Goal: Information Seeking & Learning: Learn about a topic

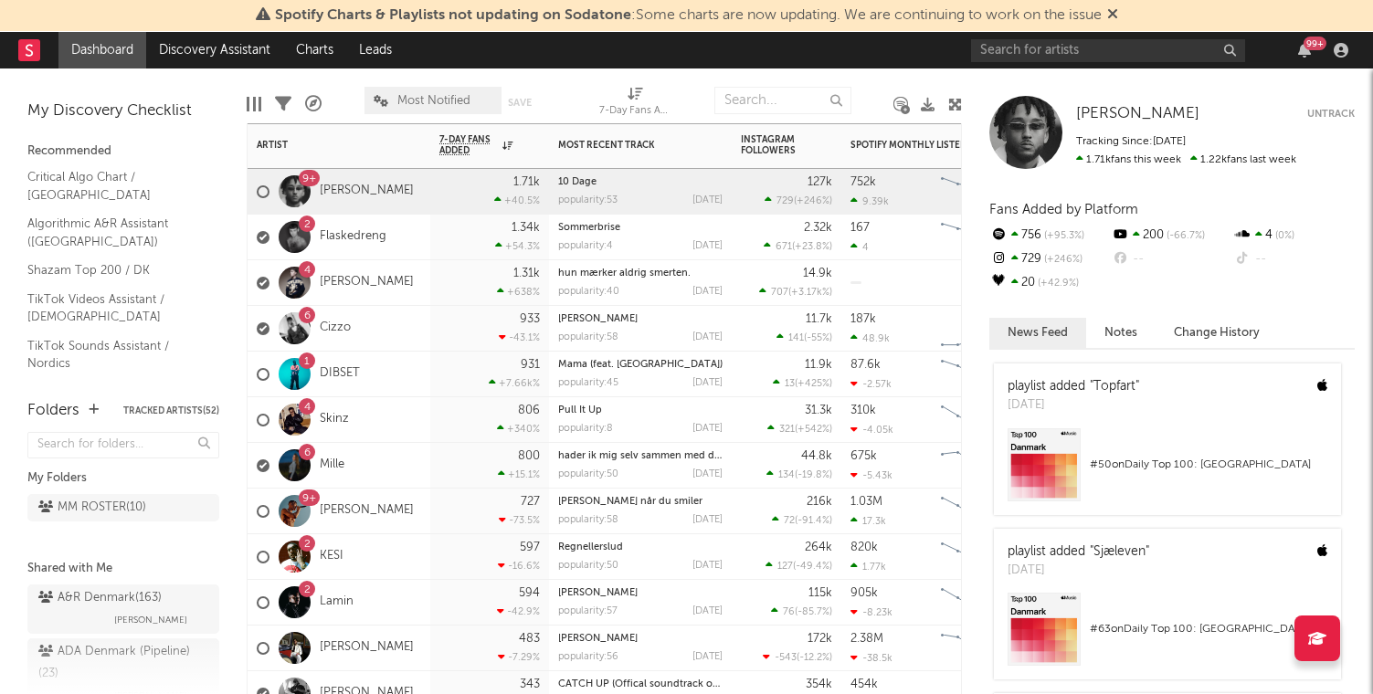
click at [474, 259] on div "1.34k +54.3 %" at bounding box center [489, 238] width 119 height 46
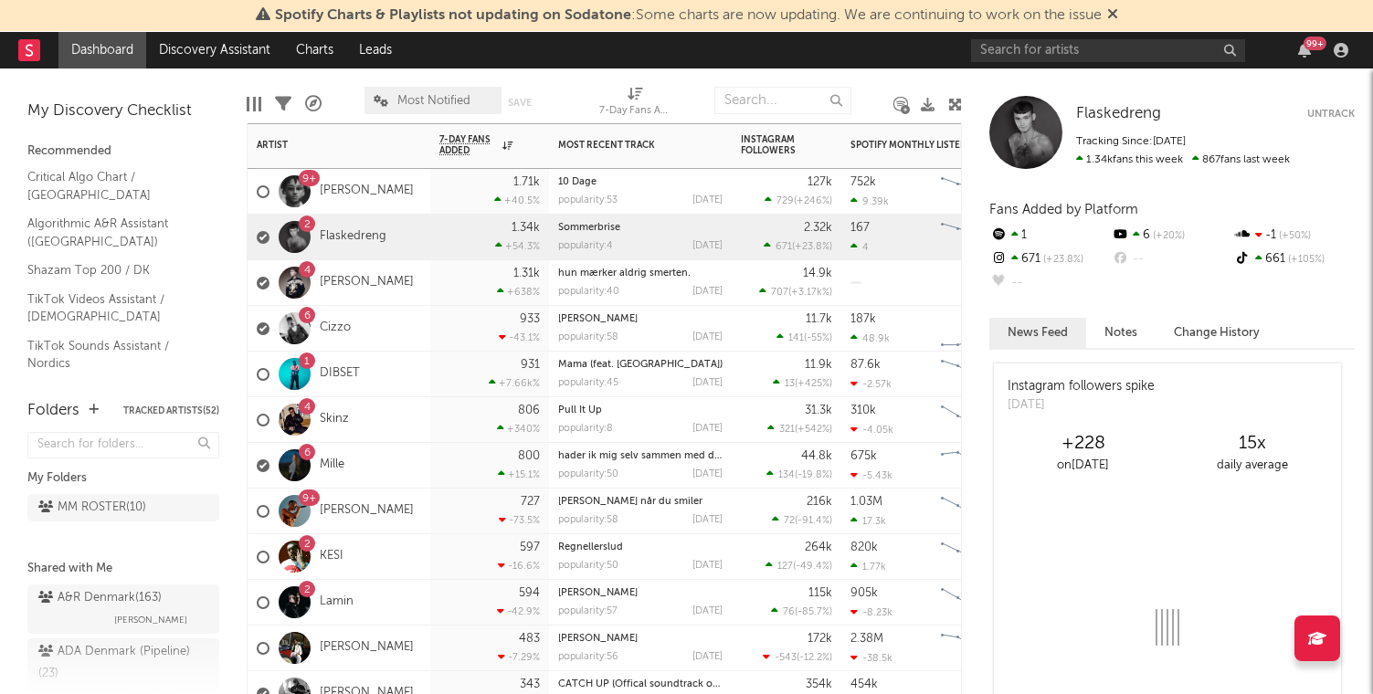
click at [356, 290] on div "4 [PERSON_NAME]" at bounding box center [335, 283] width 157 height 53
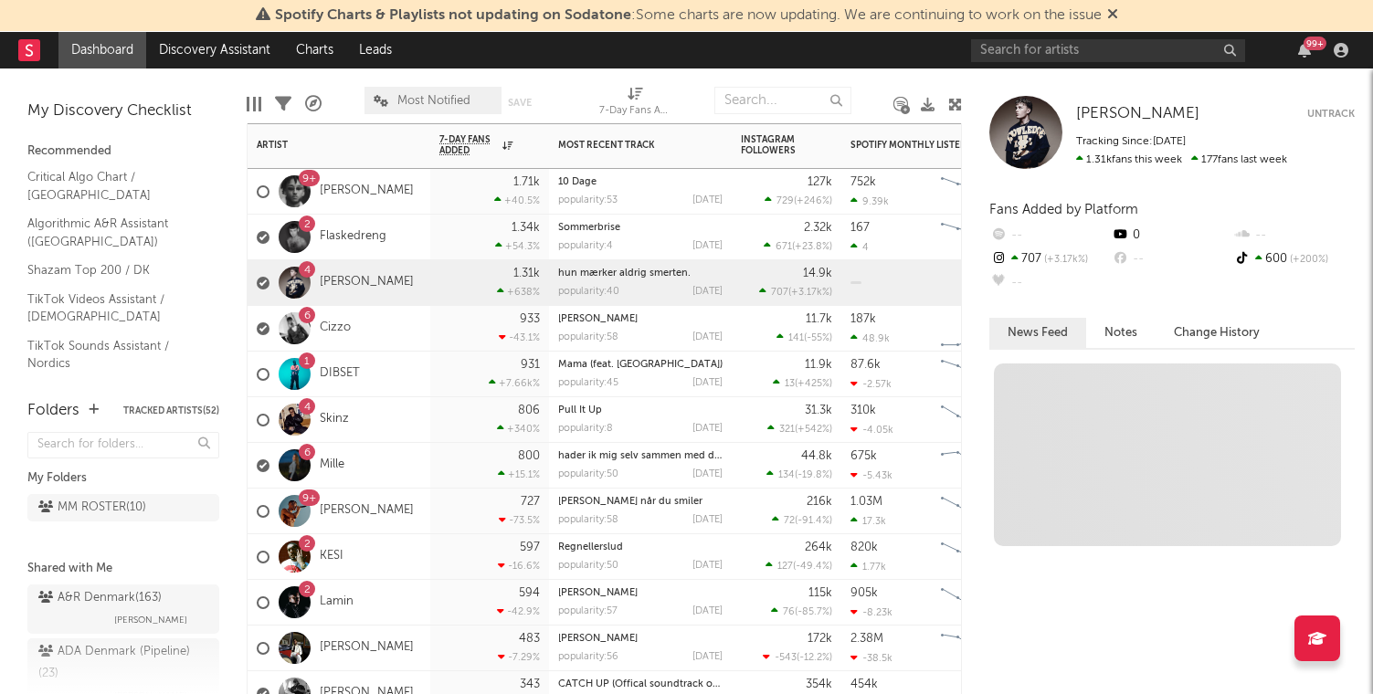
click at [356, 290] on div "4 [PERSON_NAME]" at bounding box center [335, 283] width 157 height 53
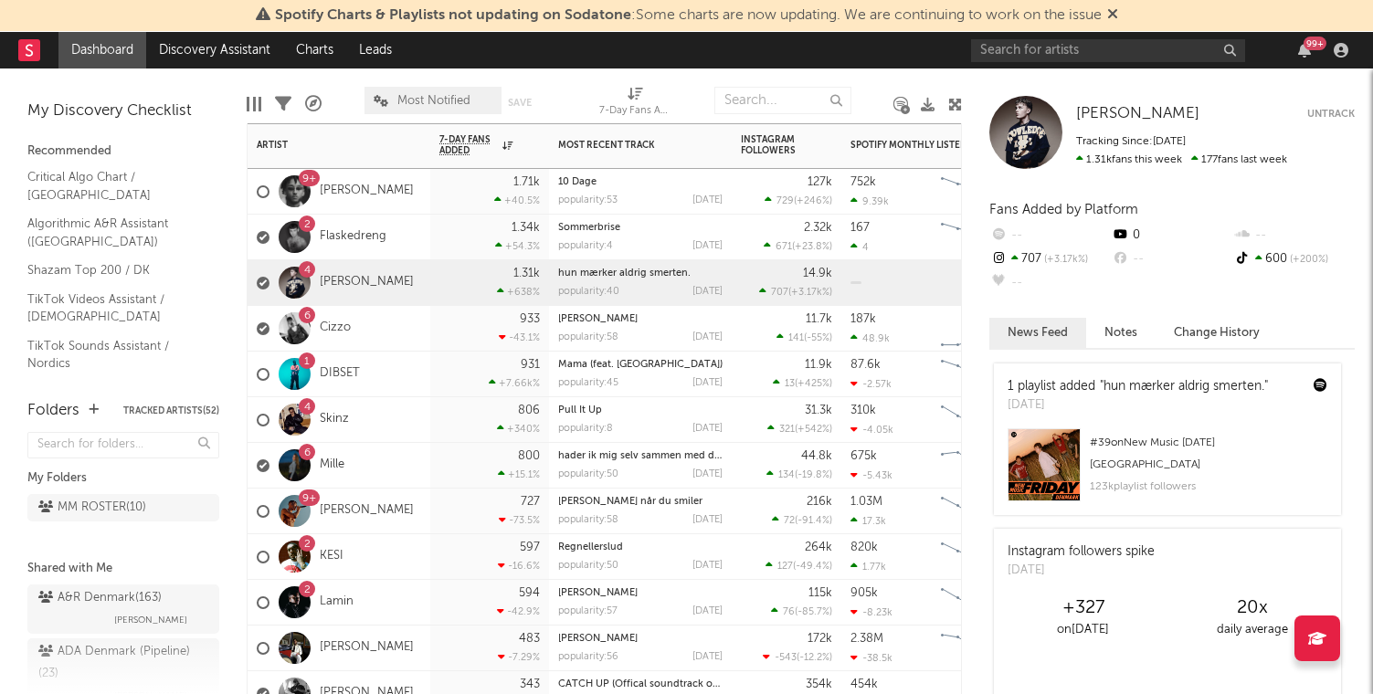
click at [356, 290] on div "4 [PERSON_NAME]" at bounding box center [335, 283] width 157 height 53
click at [354, 278] on link "[PERSON_NAME]" at bounding box center [367, 283] width 94 height 16
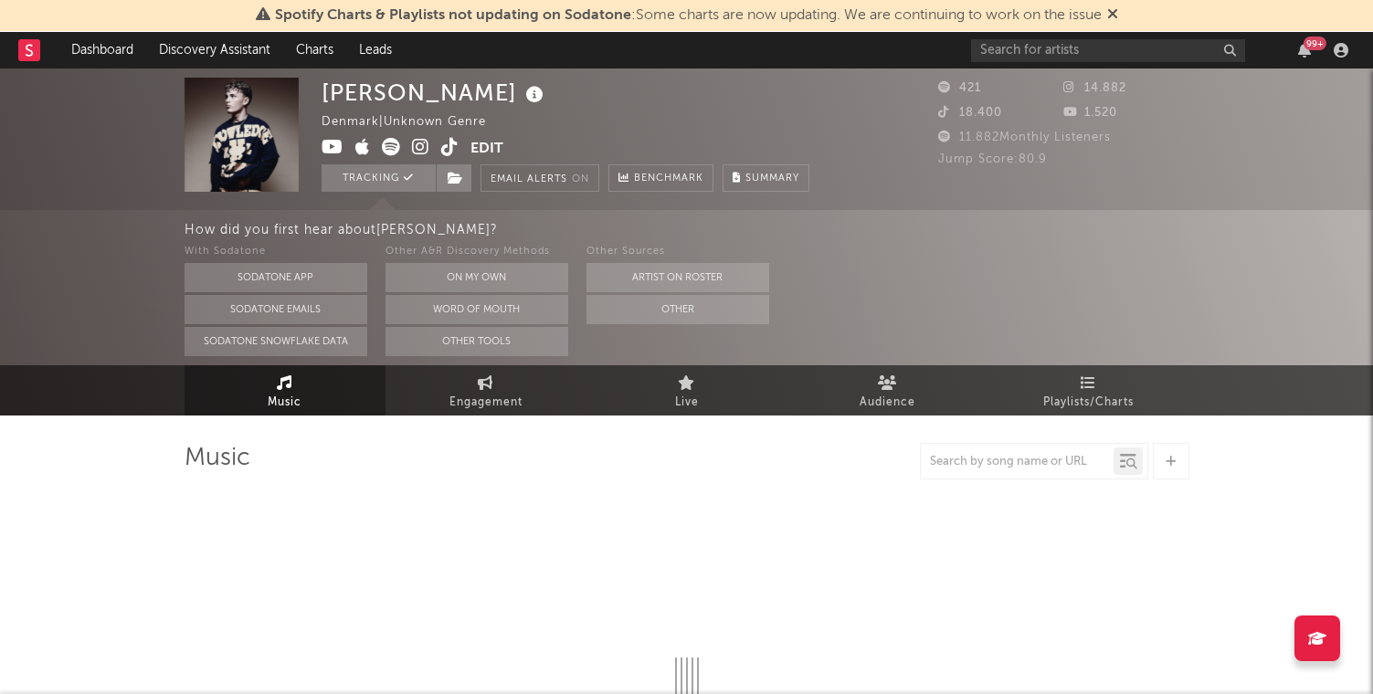
select select "1w"
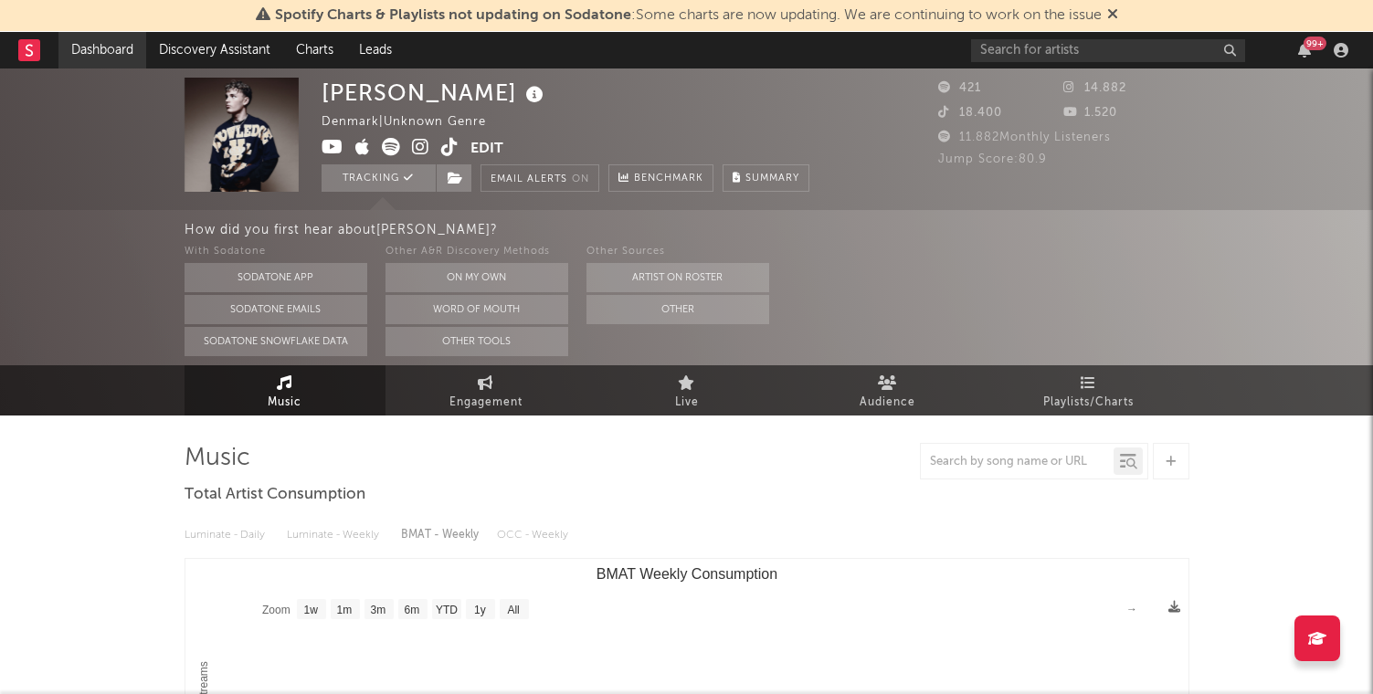
click at [104, 49] on link "Dashboard" at bounding box center [102, 50] width 88 height 37
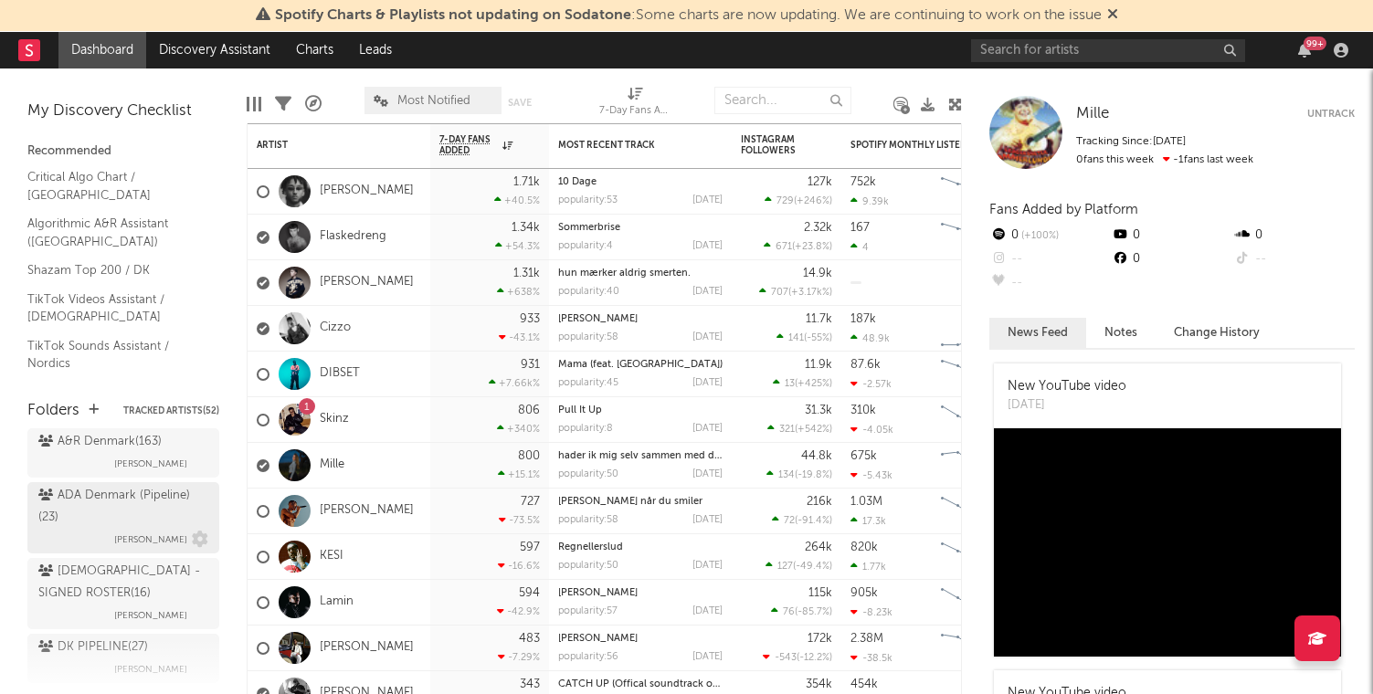
scroll to position [169, 0]
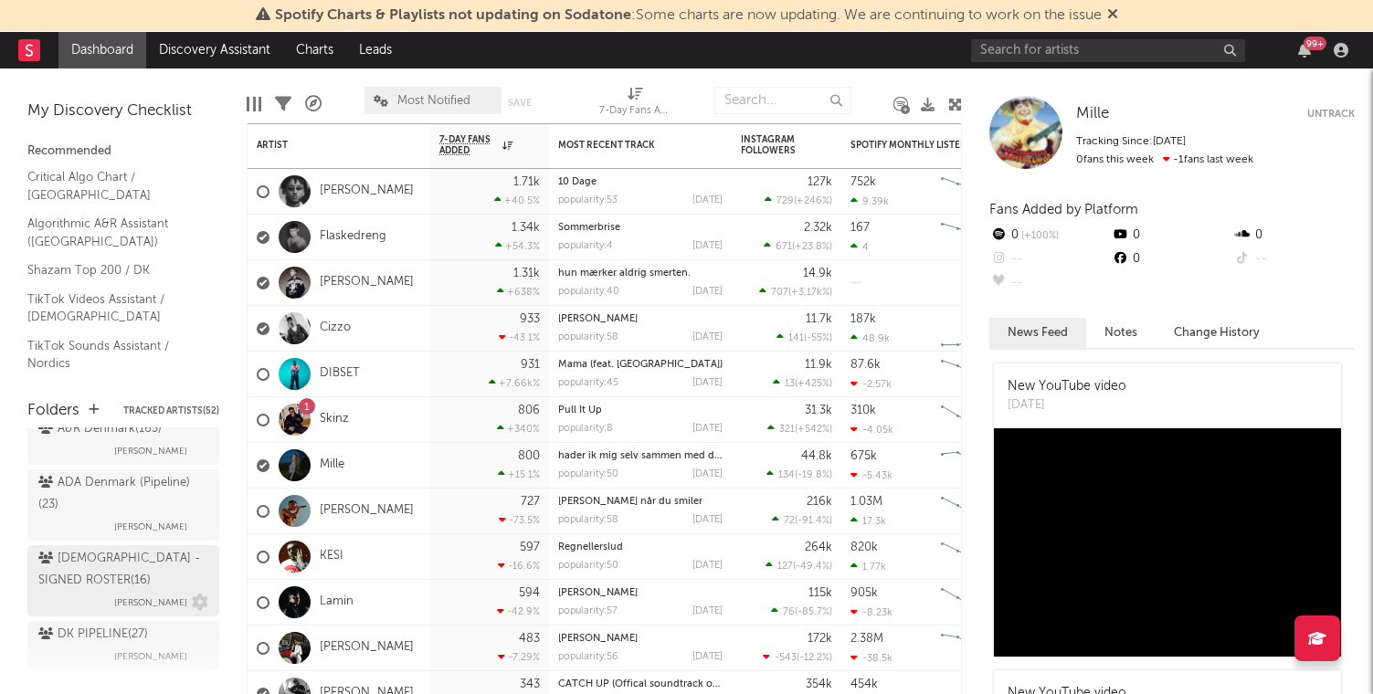
click at [89, 588] on div "[DEMOGRAPHIC_DATA] - SIGNED ROSTER ( 16 )" at bounding box center [120, 570] width 165 height 44
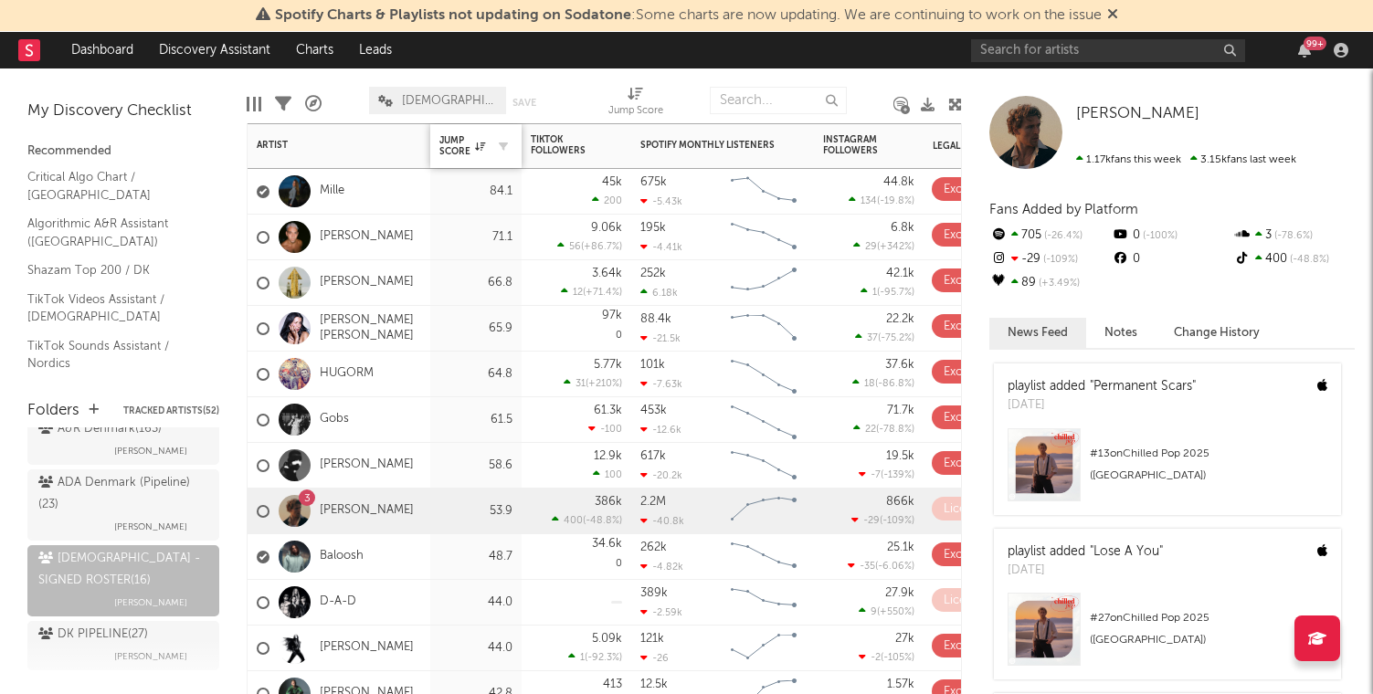
click at [485, 149] on div at bounding box center [498, 146] width 27 height 18
click at [477, 146] on icon at bounding box center [480, 146] width 10 height 9
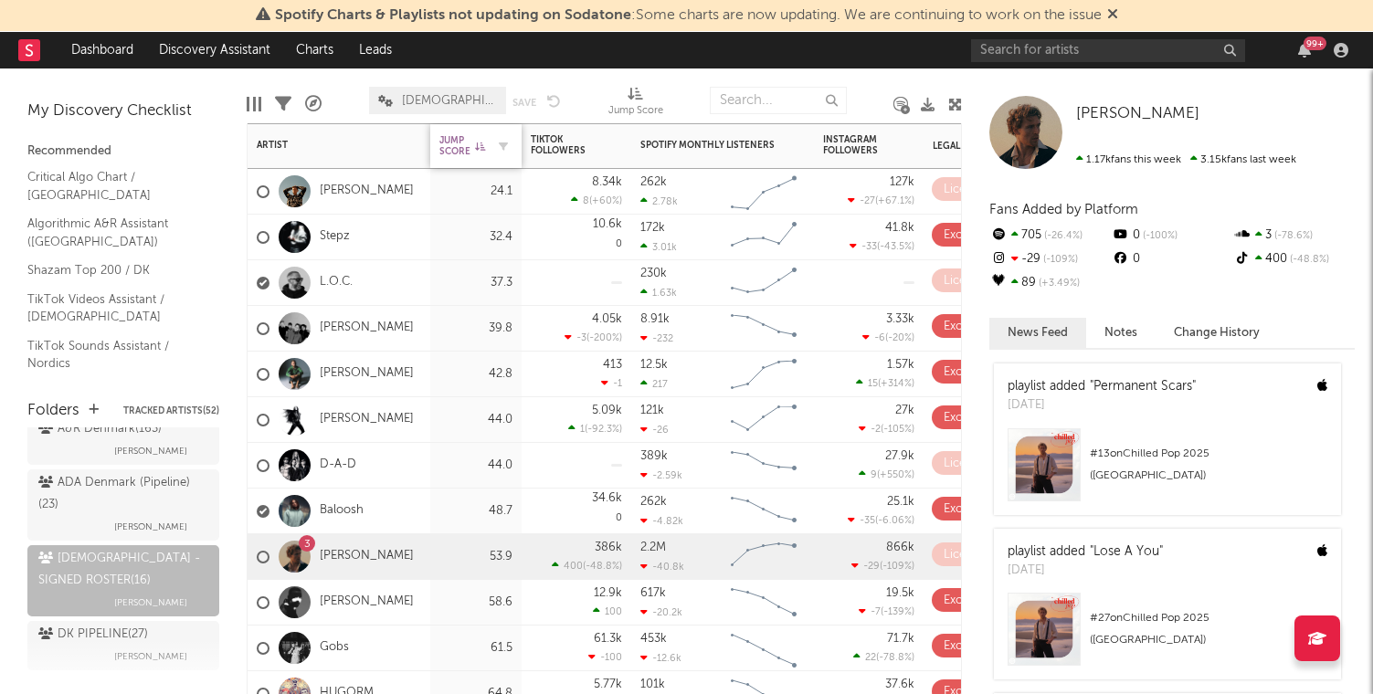
click at [477, 146] on icon at bounding box center [480, 146] width 10 height 9
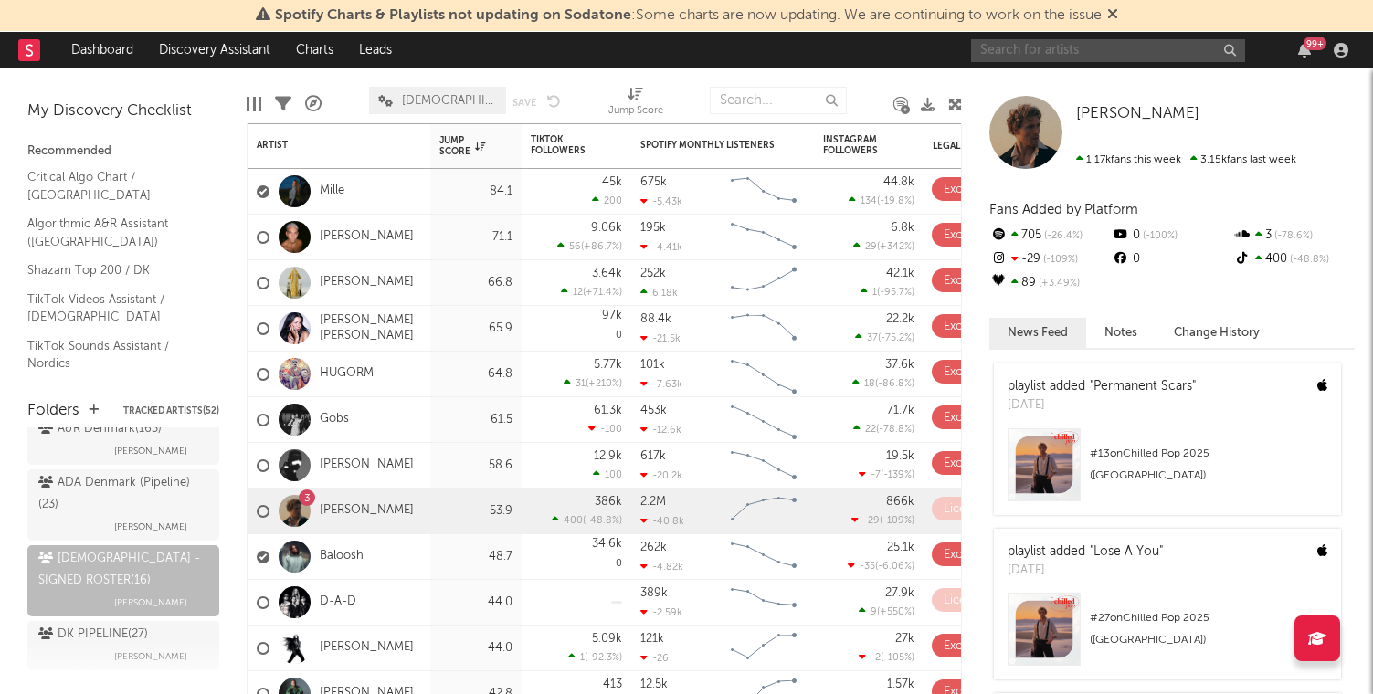
click at [1004, 41] on input "text" at bounding box center [1108, 50] width 274 height 23
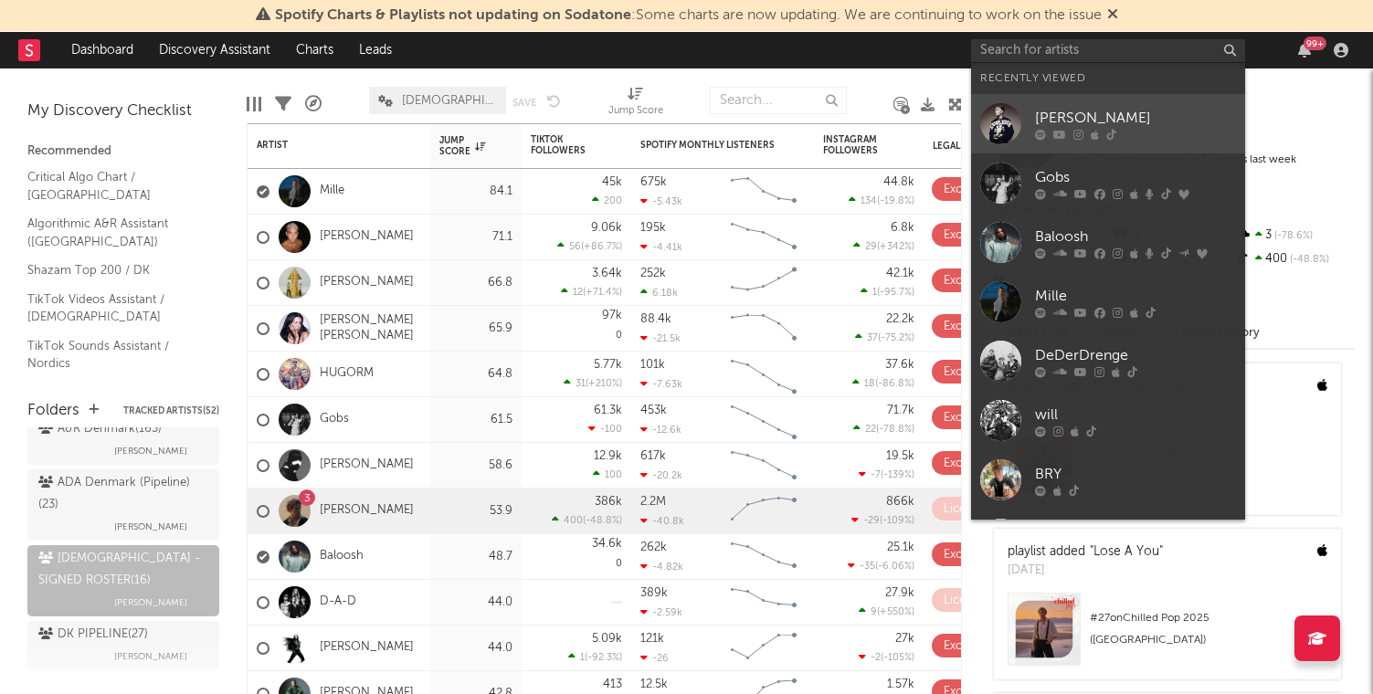
click at [1097, 116] on div "[PERSON_NAME]" at bounding box center [1135, 118] width 201 height 22
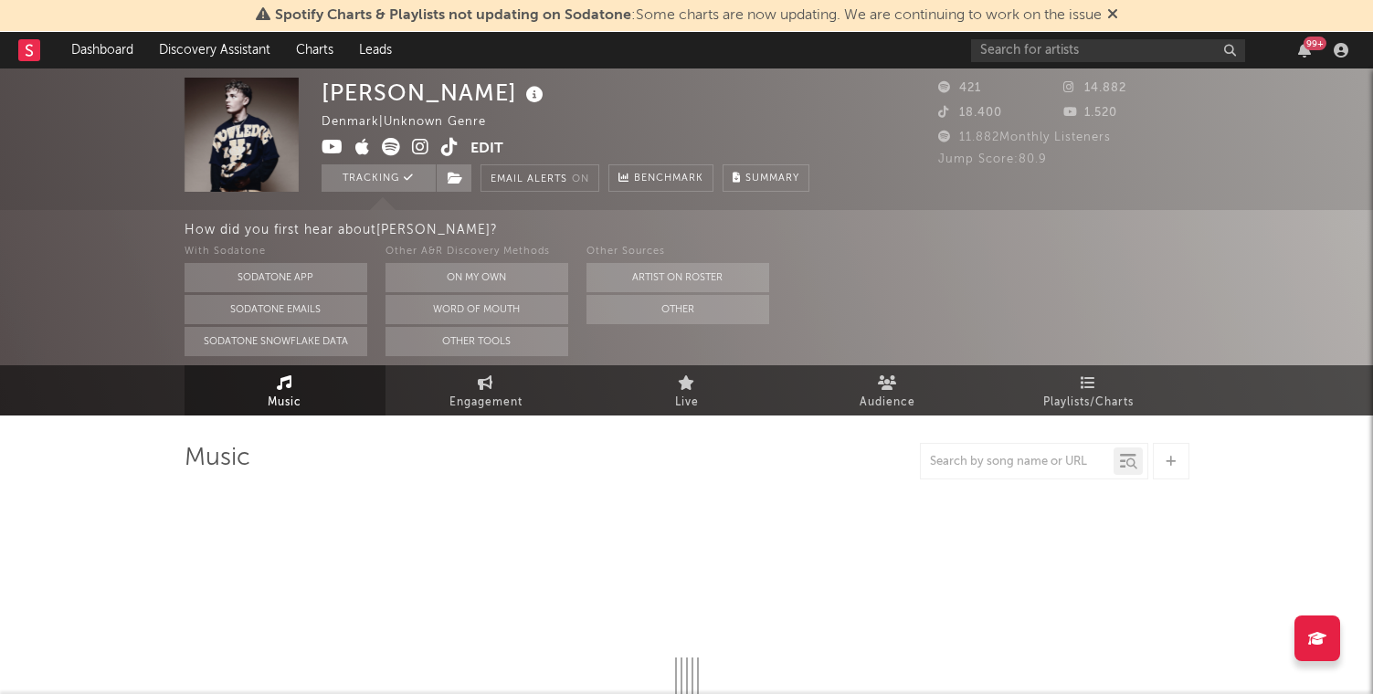
select select "1w"
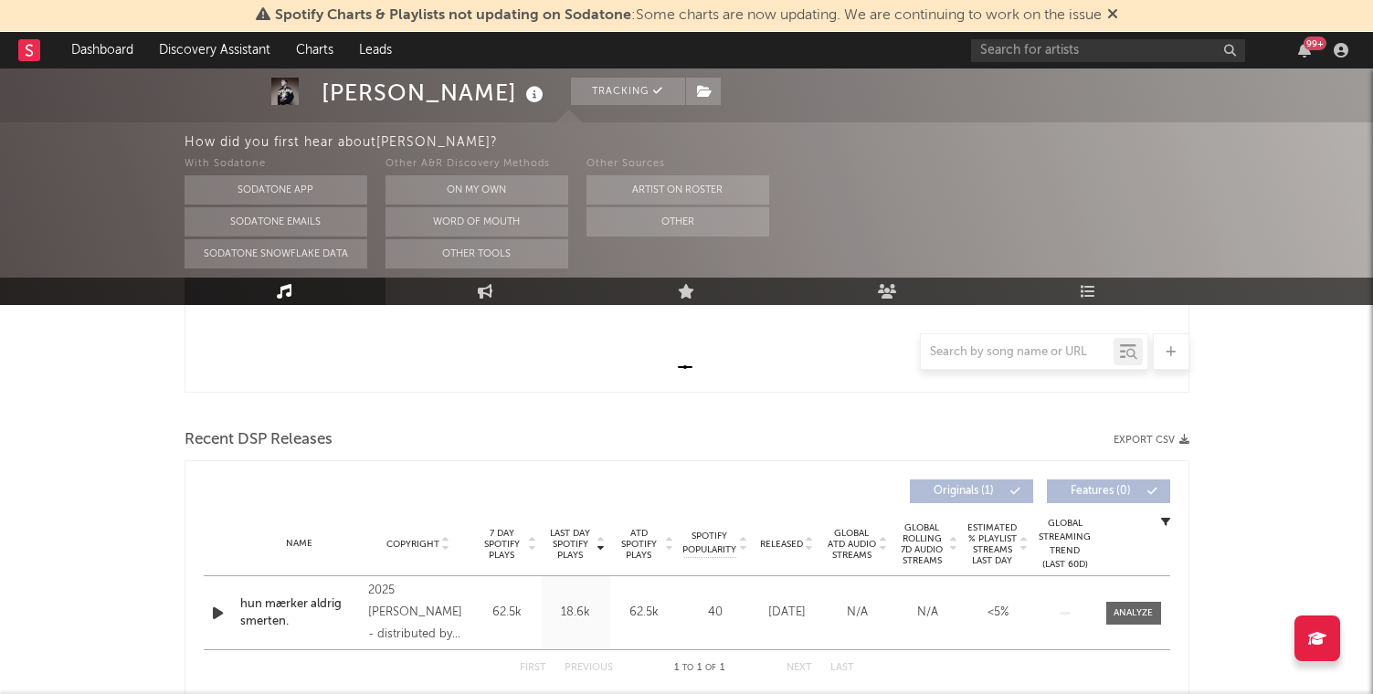
scroll to position [530, 0]
click at [275, 624] on div "hun mærker aldrig smerten." at bounding box center [300, 616] width 120 height 36
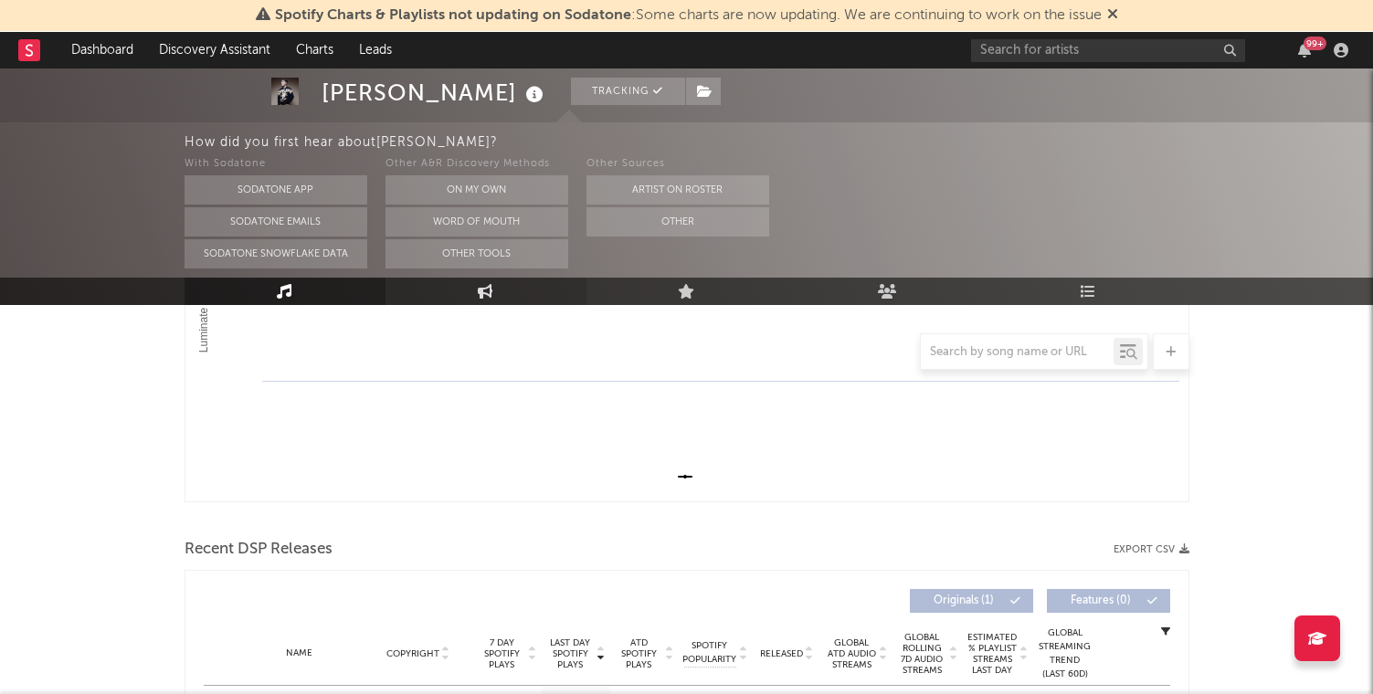
click at [466, 290] on link "Engagement" at bounding box center [485, 291] width 201 height 27
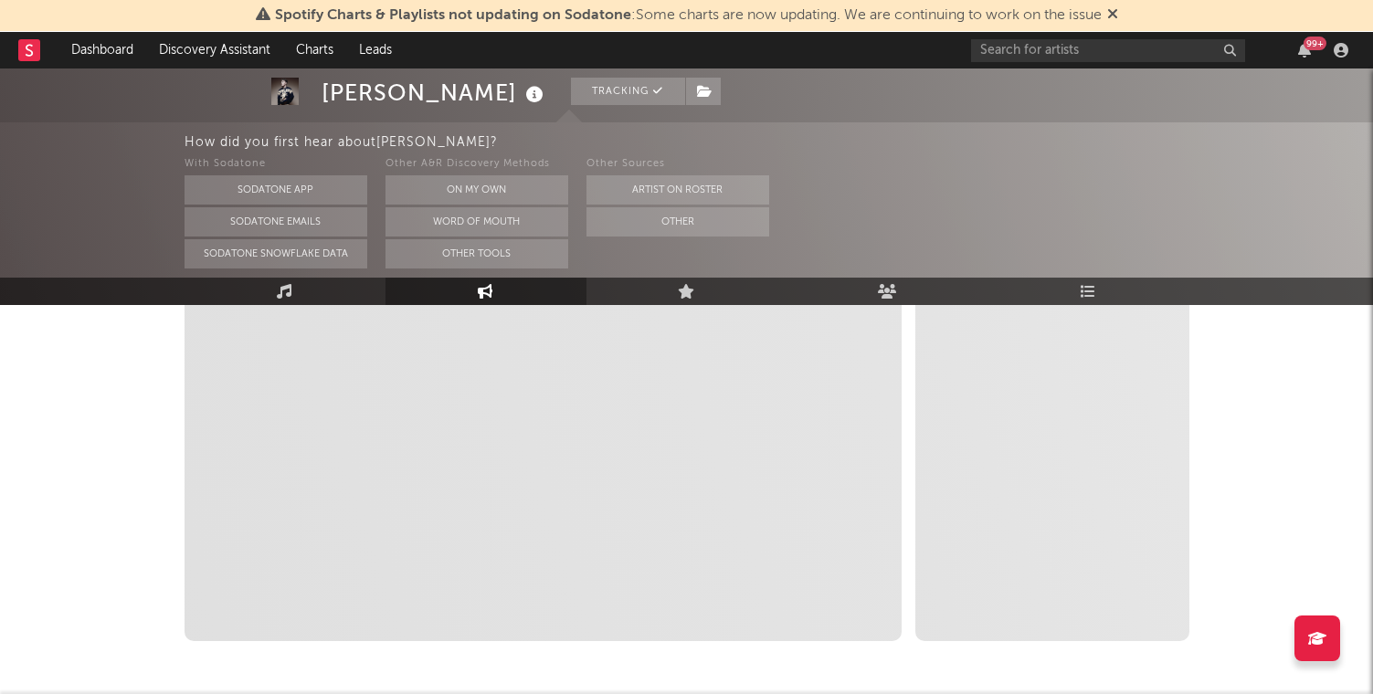
select select "1w"
click at [685, 288] on icon at bounding box center [686, 291] width 17 height 15
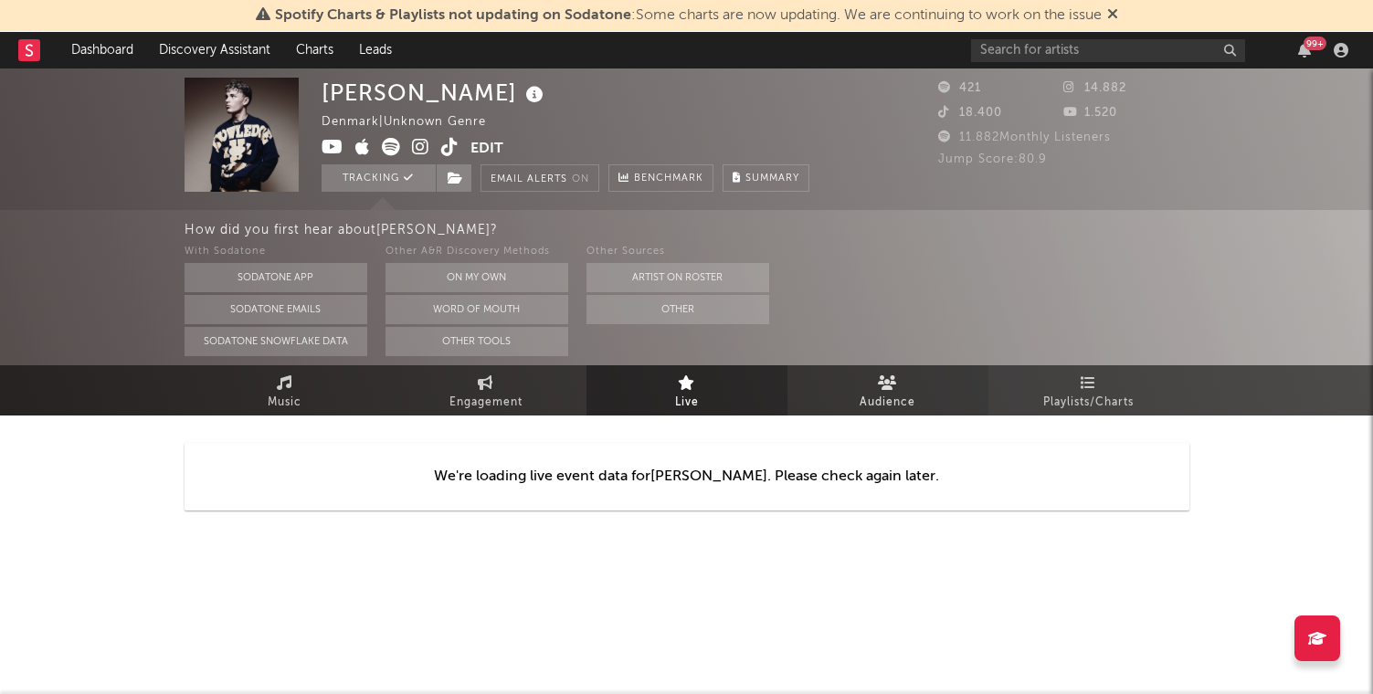
click at [879, 373] on link "Audience" at bounding box center [887, 390] width 201 height 50
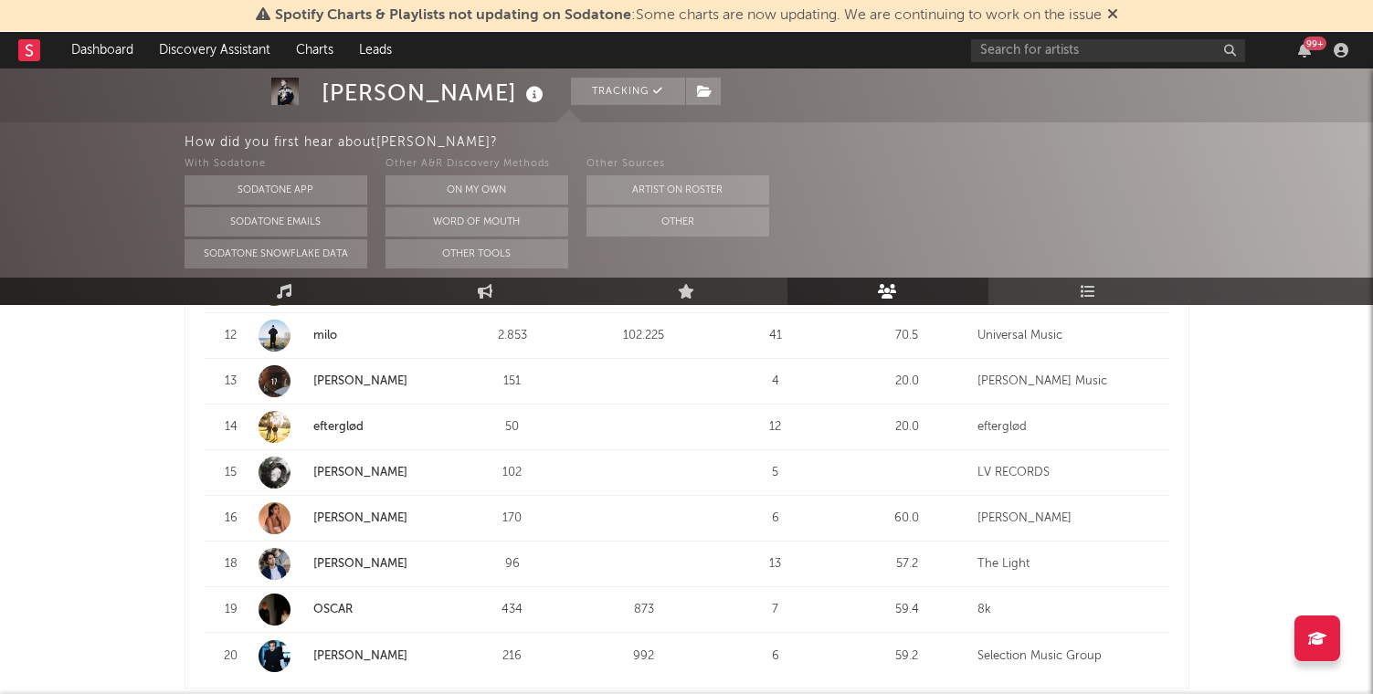
scroll to position [1218, 0]
click at [1048, 293] on link "Playlists/Charts" at bounding box center [1088, 291] width 201 height 27
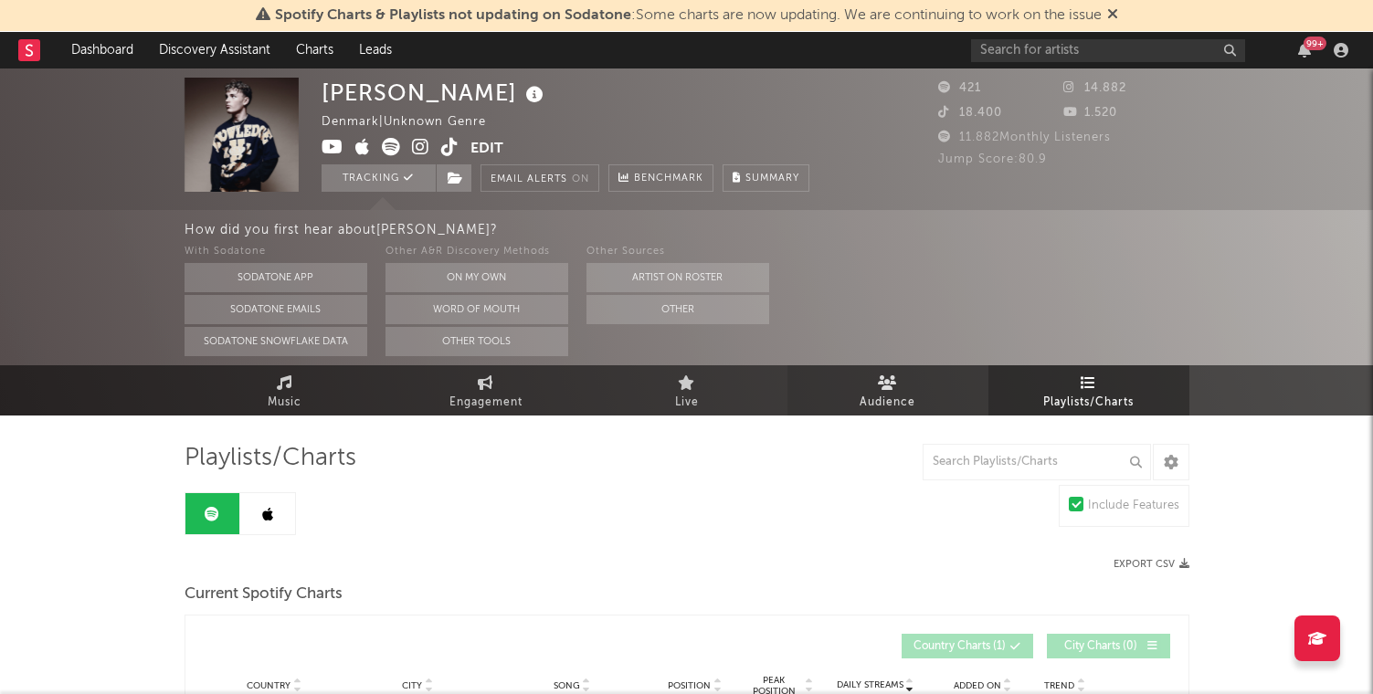
click at [866, 386] on link "Audience" at bounding box center [887, 390] width 201 height 50
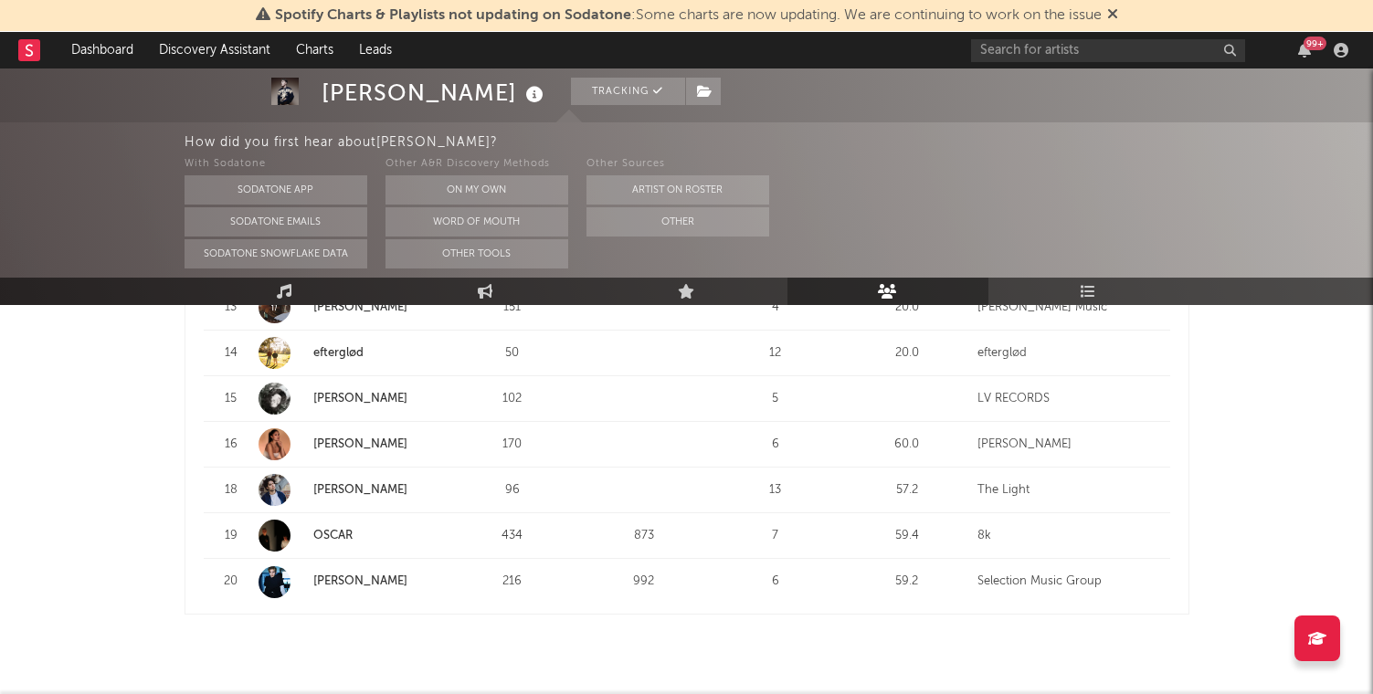
scroll to position [1025, 0]
click at [284, 289] on icon at bounding box center [285, 291] width 16 height 15
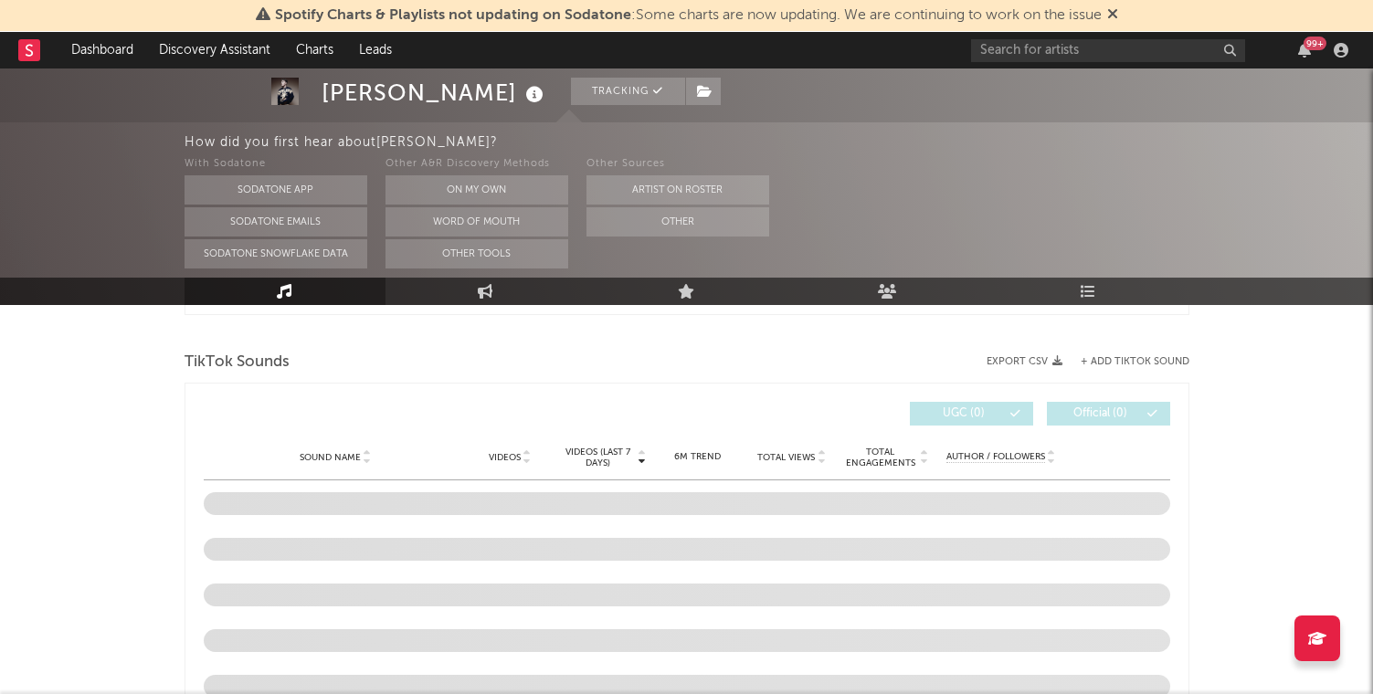
select select "1w"
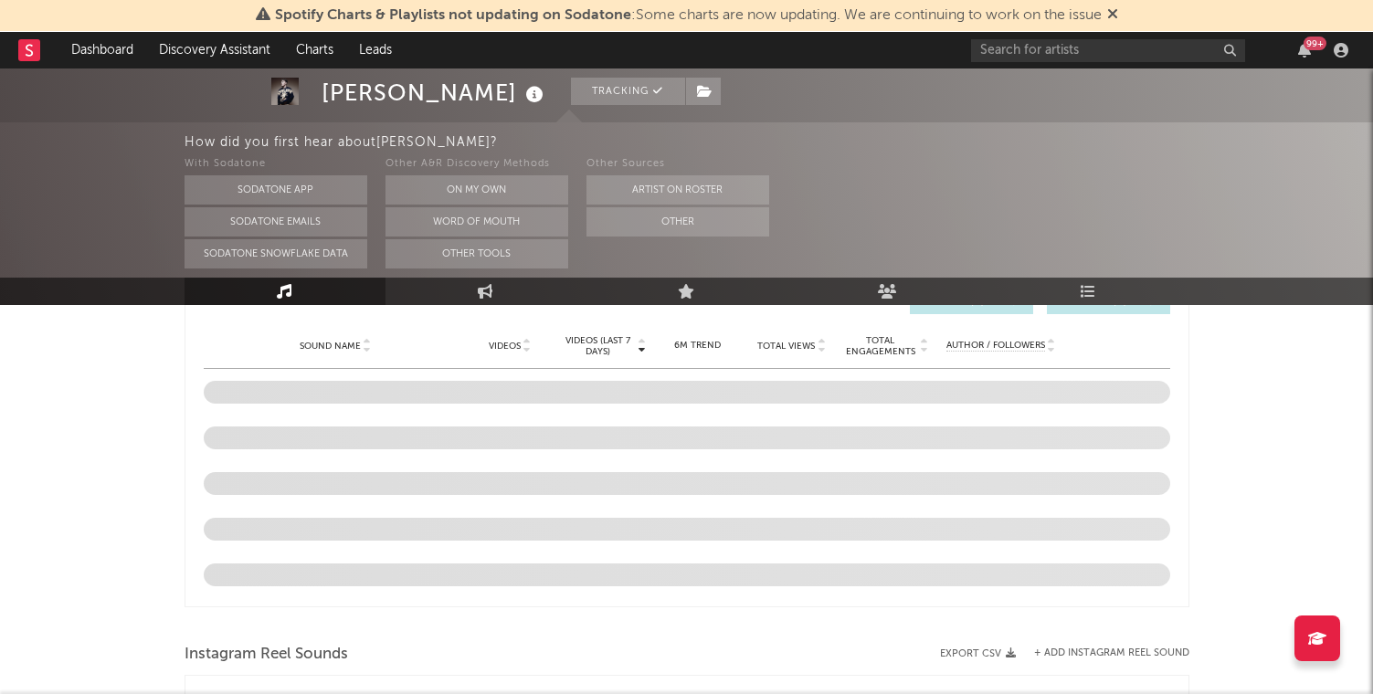
click at [284, 287] on icon at bounding box center [285, 291] width 16 height 15
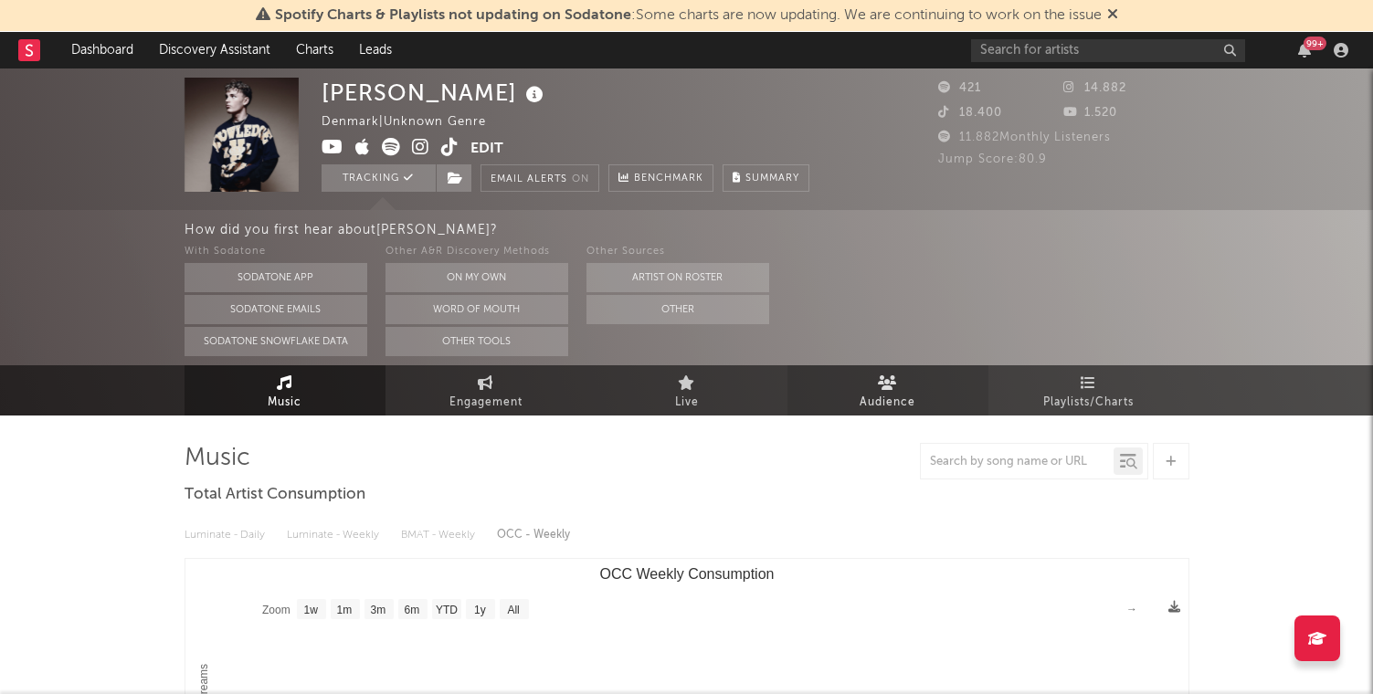
click at [869, 386] on link "Audience" at bounding box center [887, 390] width 201 height 50
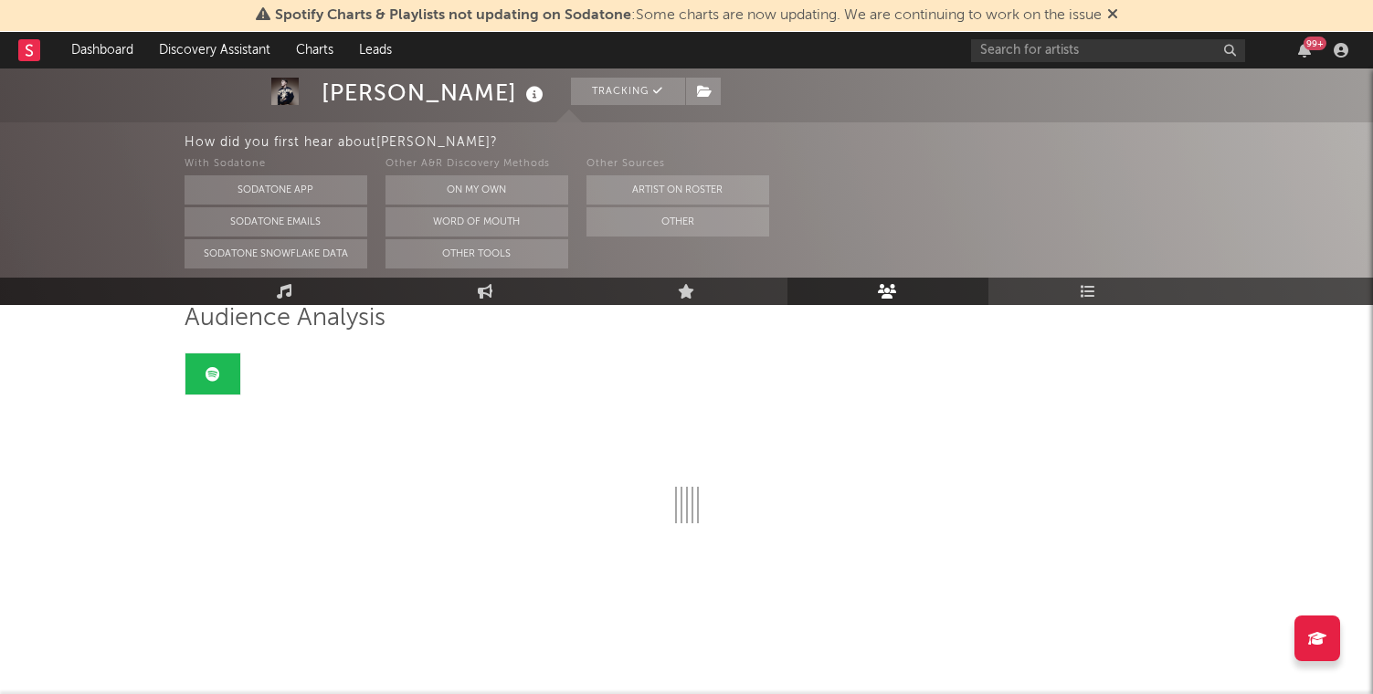
scroll to position [141, 0]
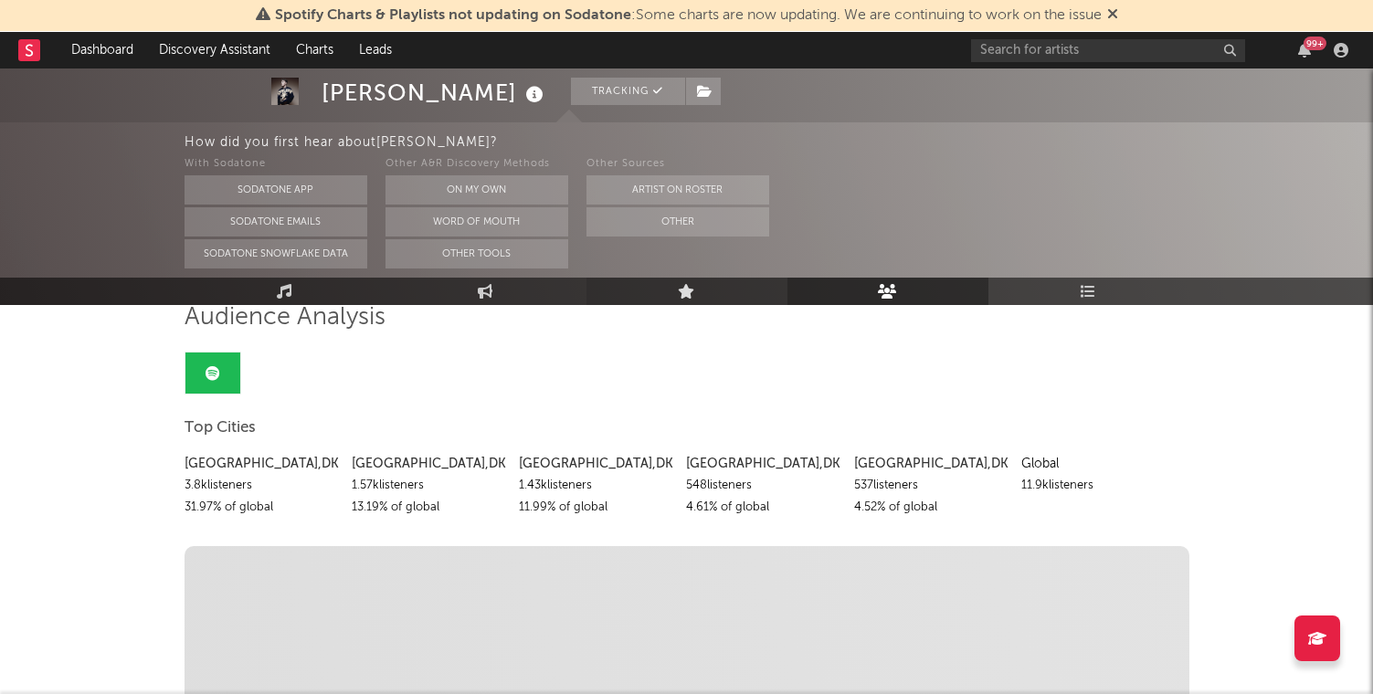
click at [707, 294] on link "Live" at bounding box center [686, 291] width 201 height 27
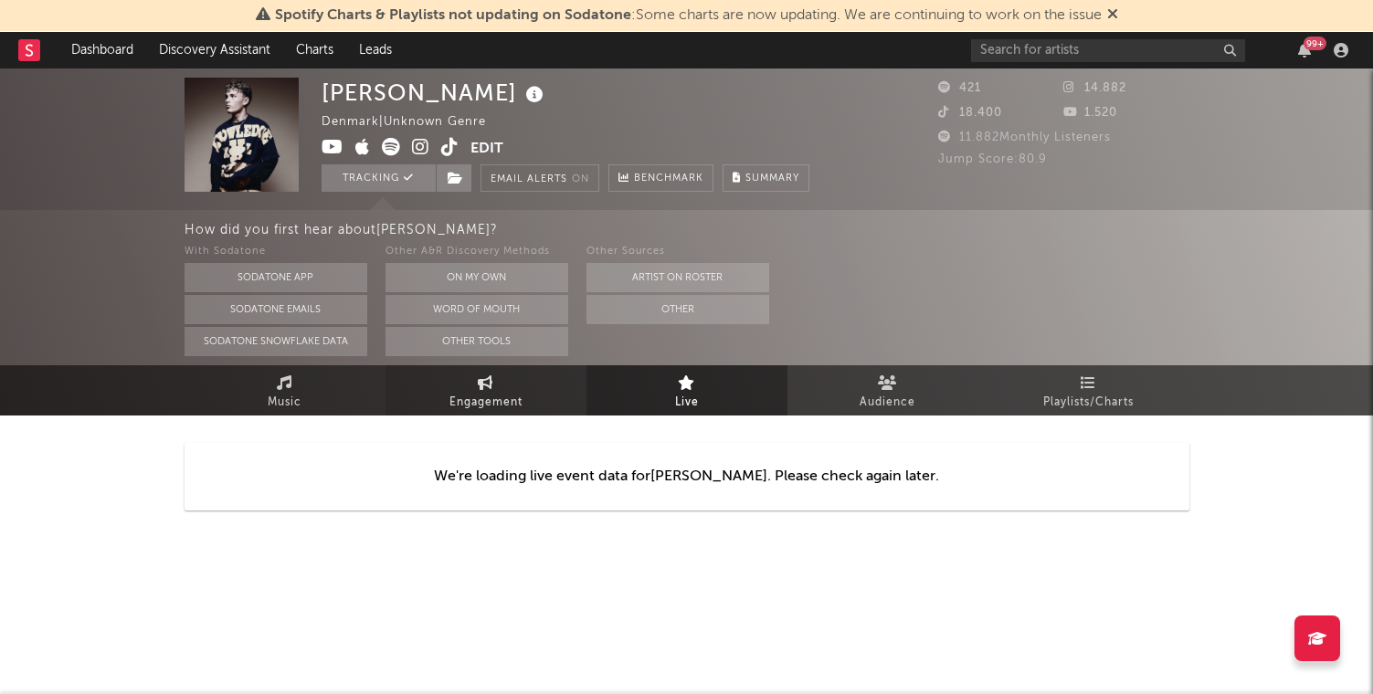
click at [479, 386] on icon at bounding box center [486, 382] width 16 height 15
select select "1m"
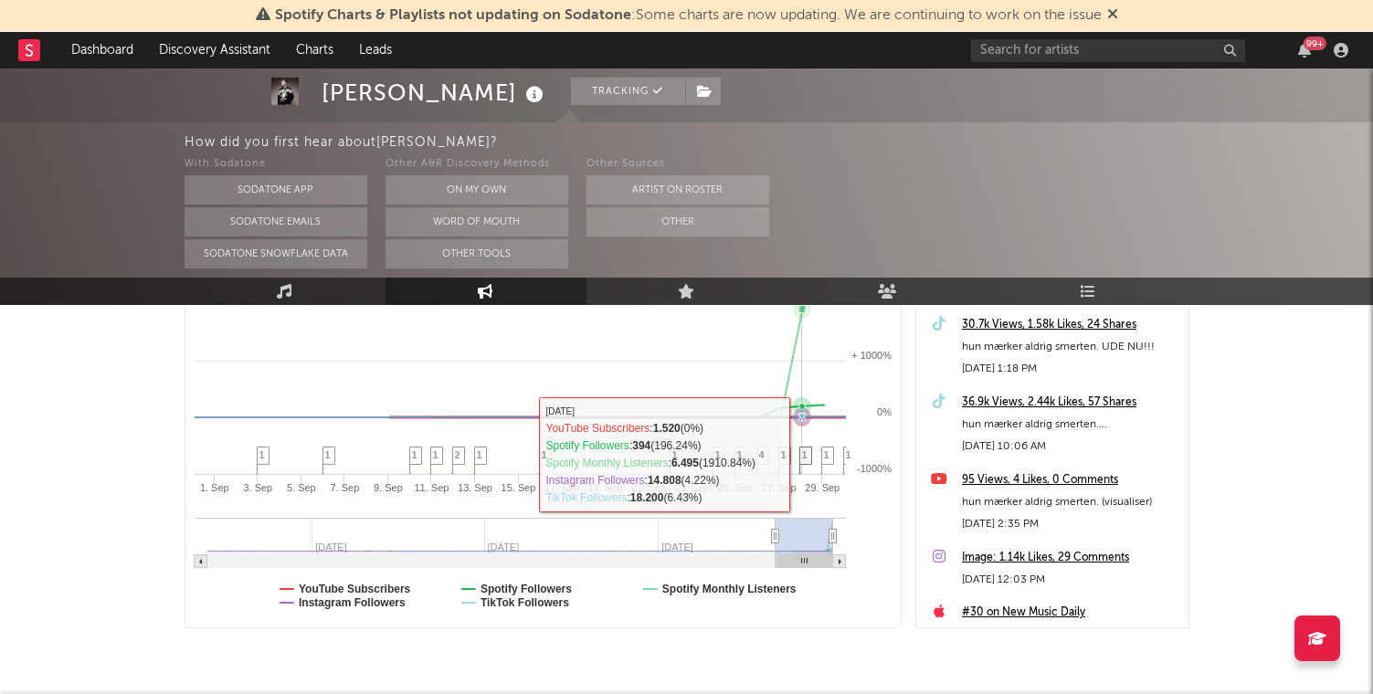
scroll to position [498, 0]
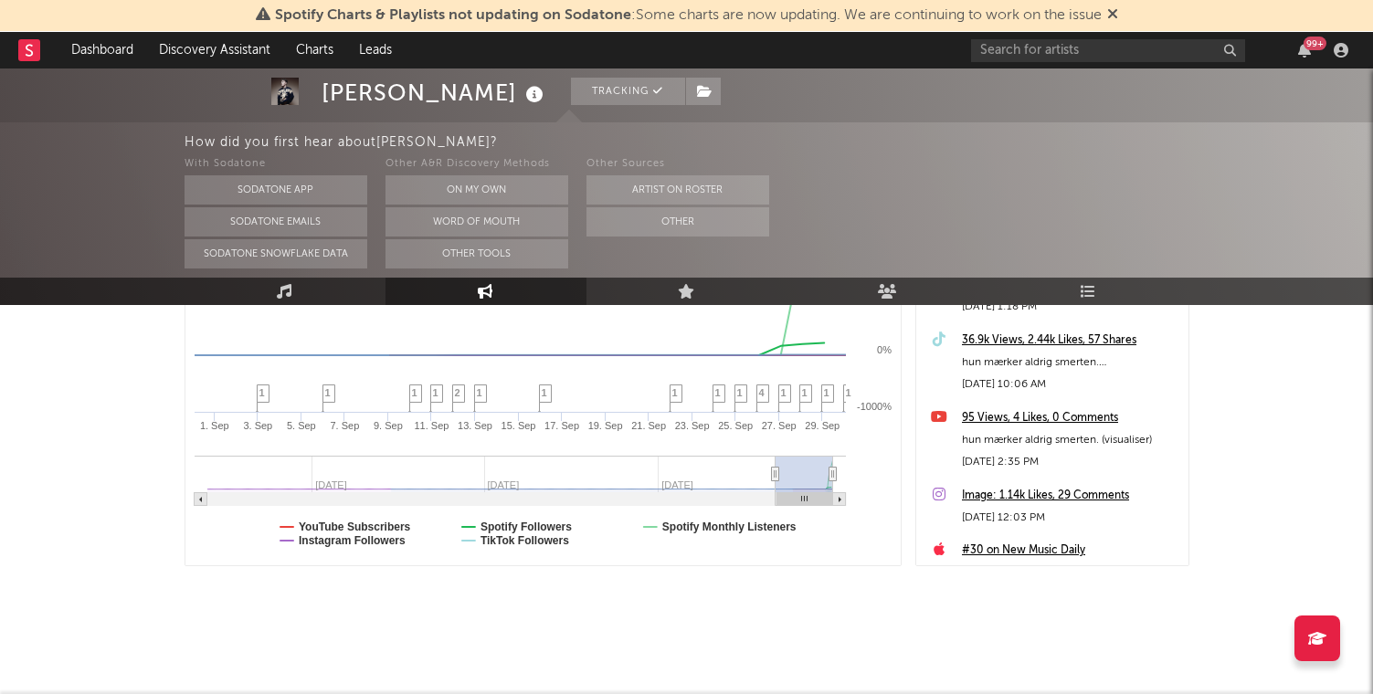
type input "[DATE]"
select select "3m"
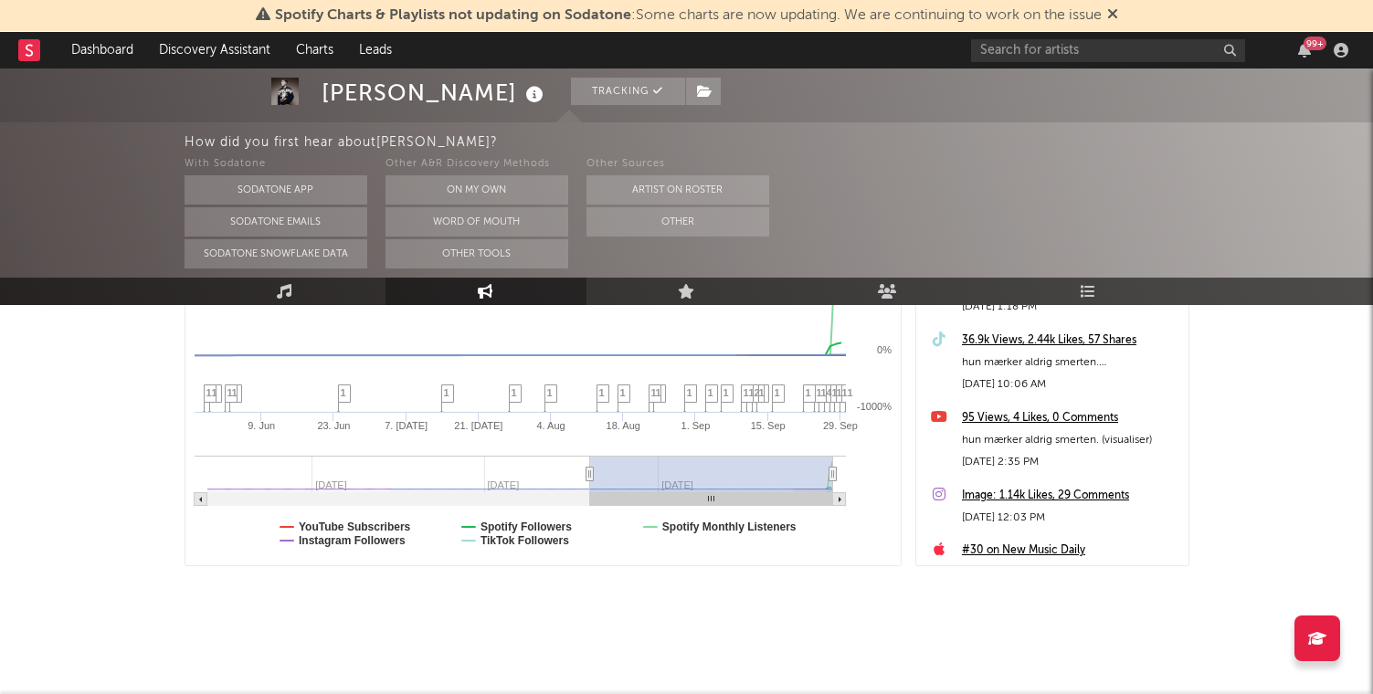
type input "[DATE]"
drag, startPoint x: 777, startPoint y: 471, endPoint x: 583, endPoint y: 477, distance: 194.6
click at [583, 477] on icon at bounding box center [582, 475] width 7 height 14
select select "1w"
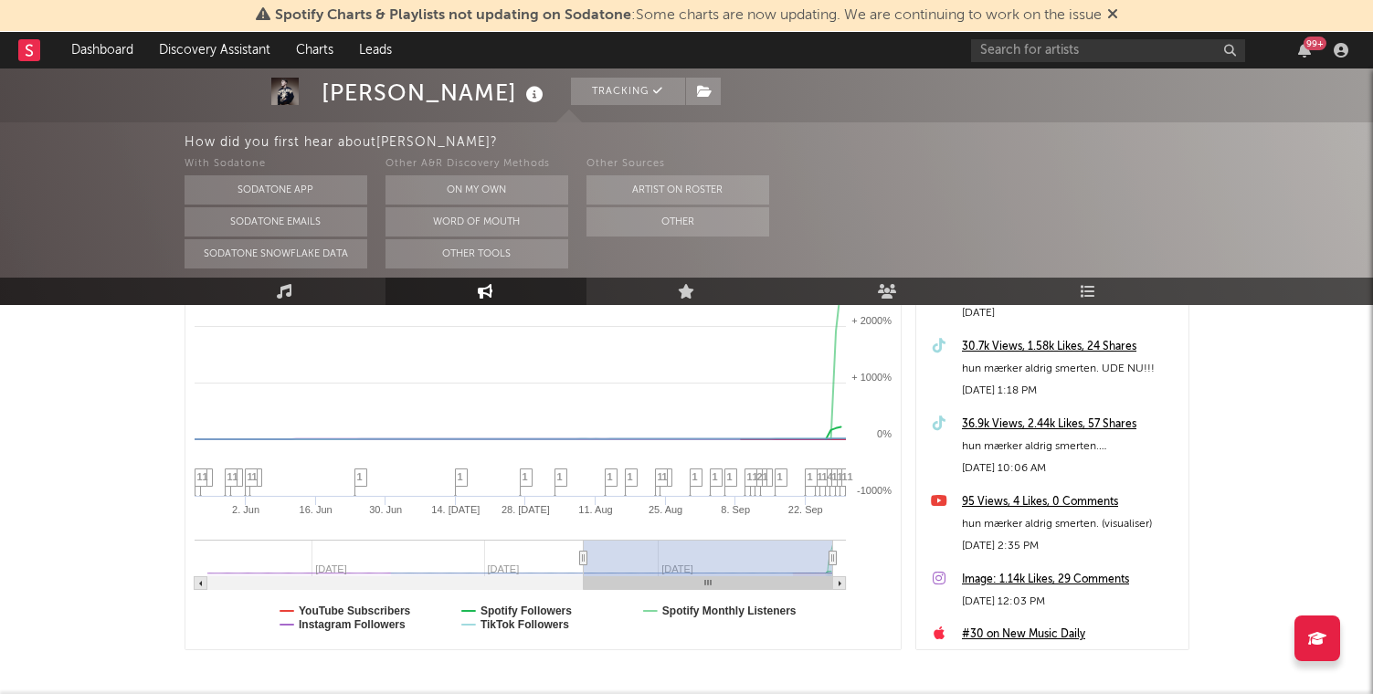
scroll to position [416, 0]
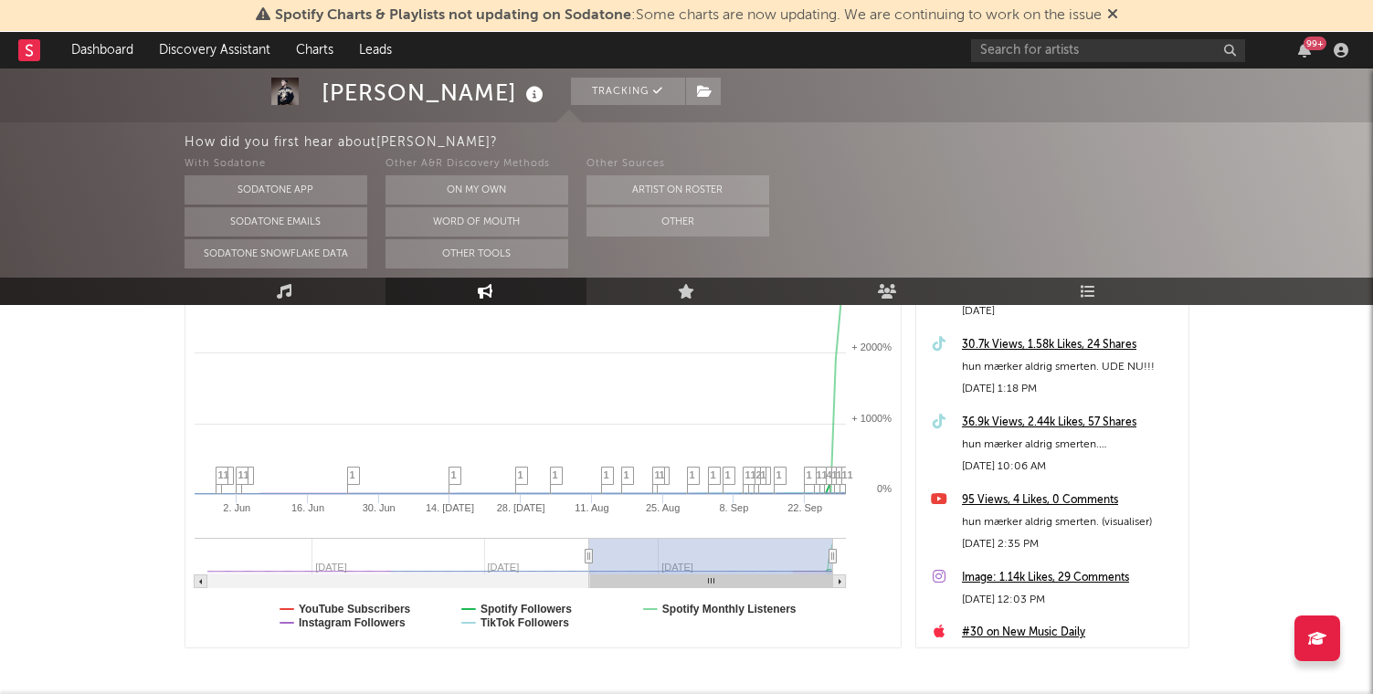
type input "[DATE]"
select select "3m"
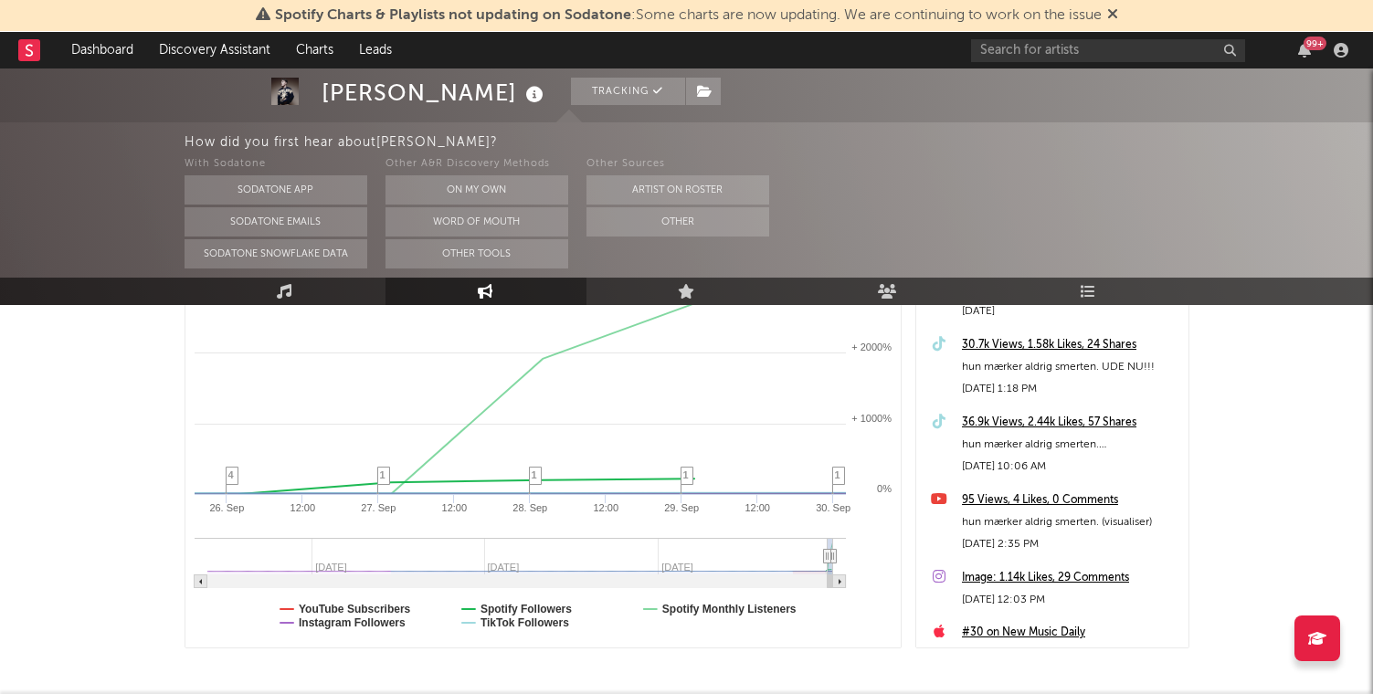
type input "[DATE]"
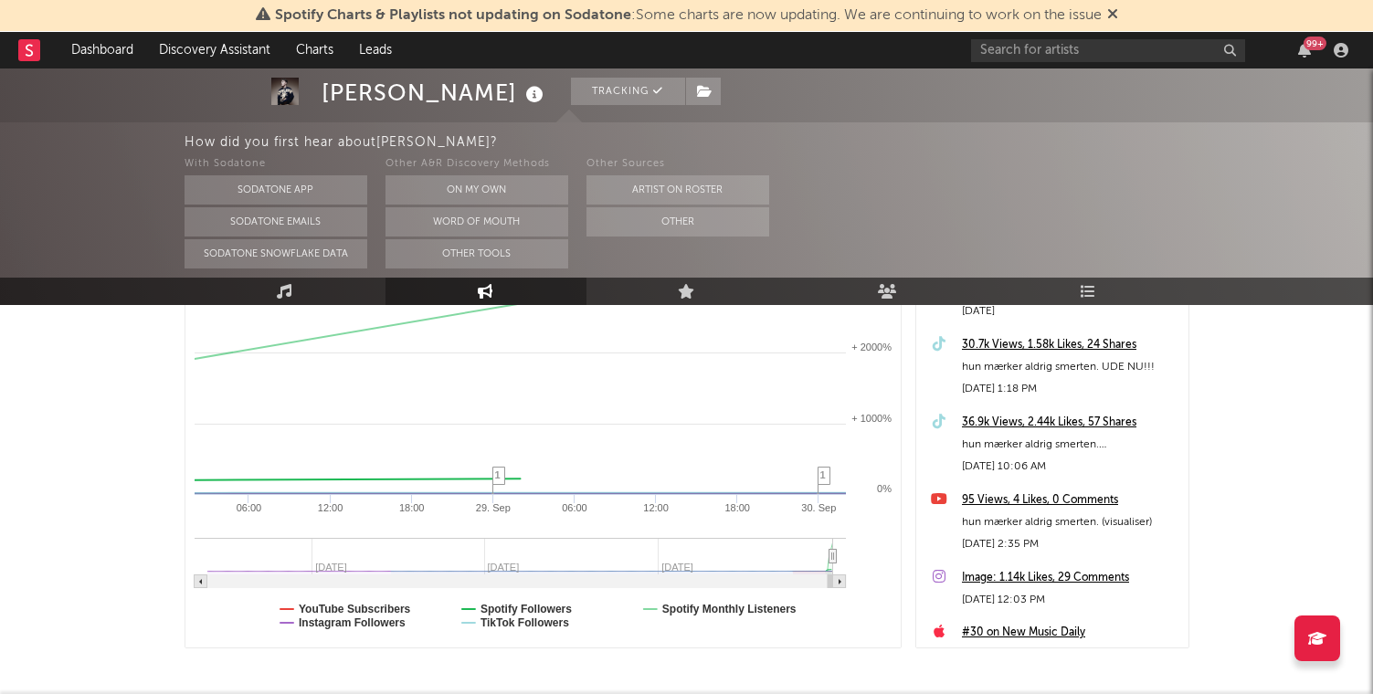
select select "1w"
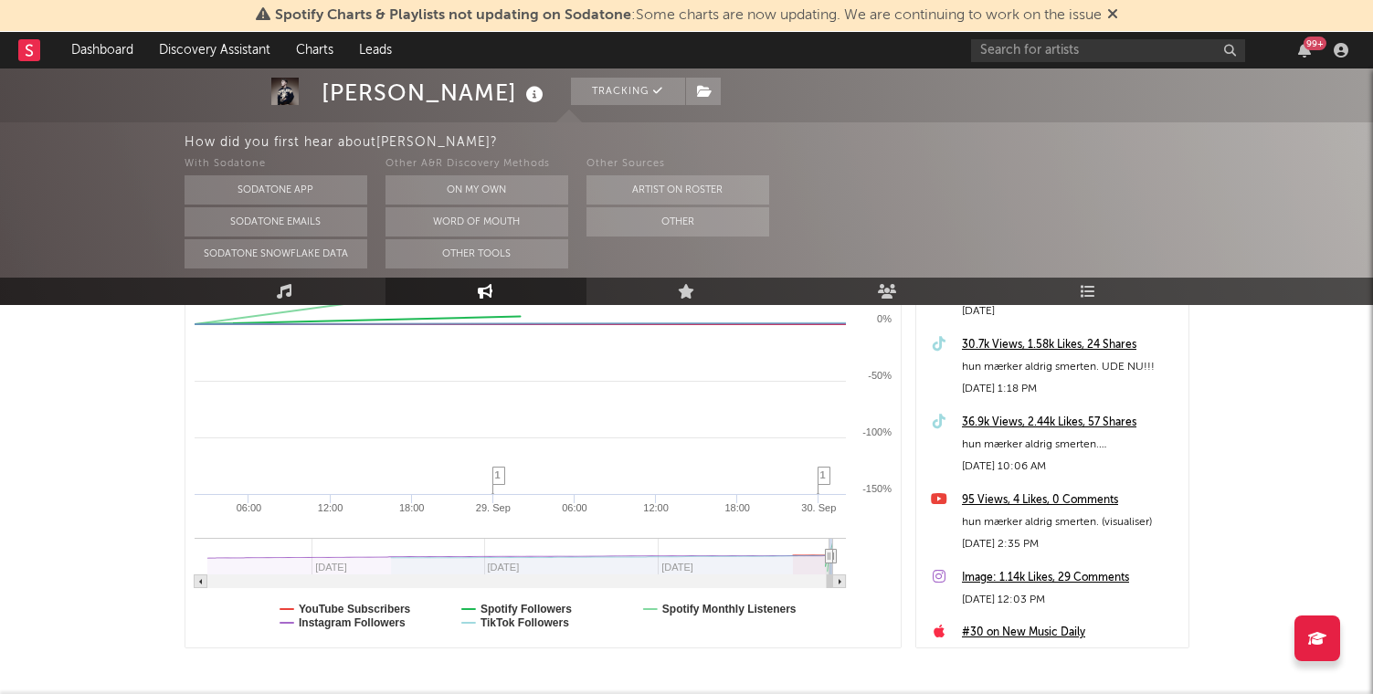
drag, startPoint x: 585, startPoint y: 556, endPoint x: 790, endPoint y: 547, distance: 204.8
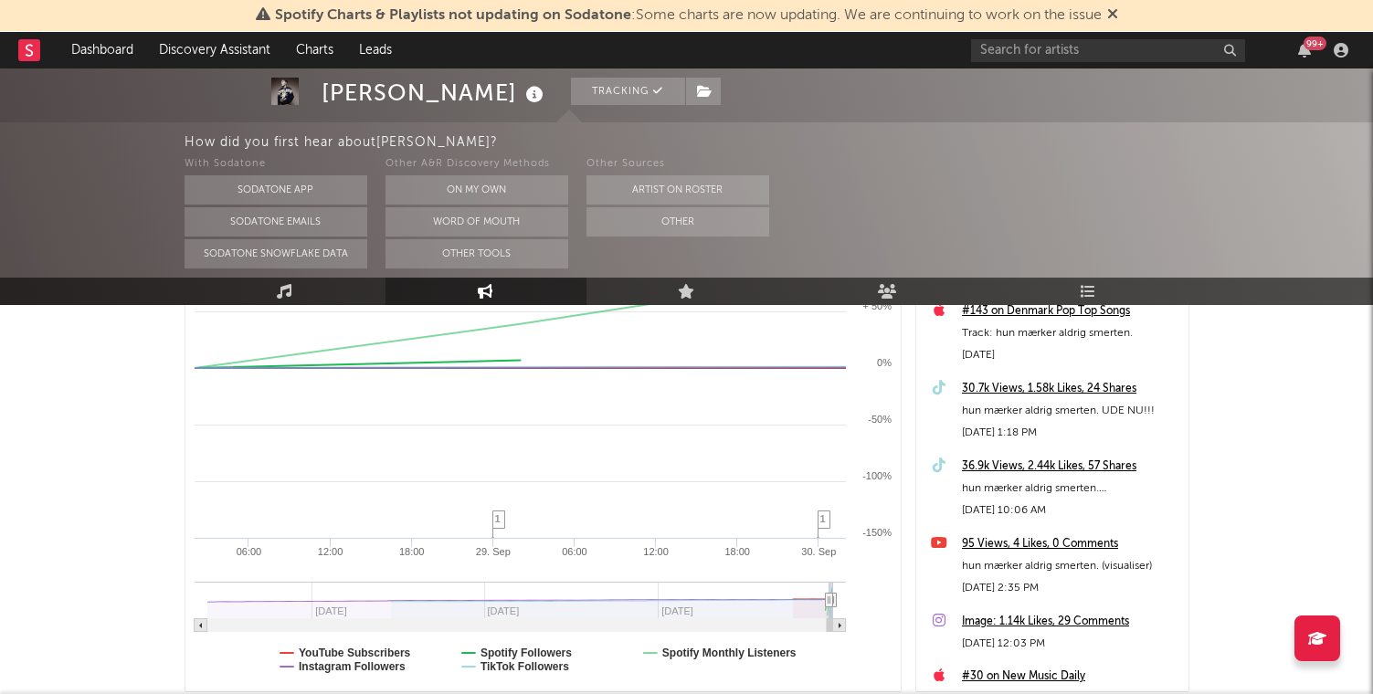
scroll to position [373, 0]
click at [826, 600] on icon at bounding box center [828, 600] width 7 height 14
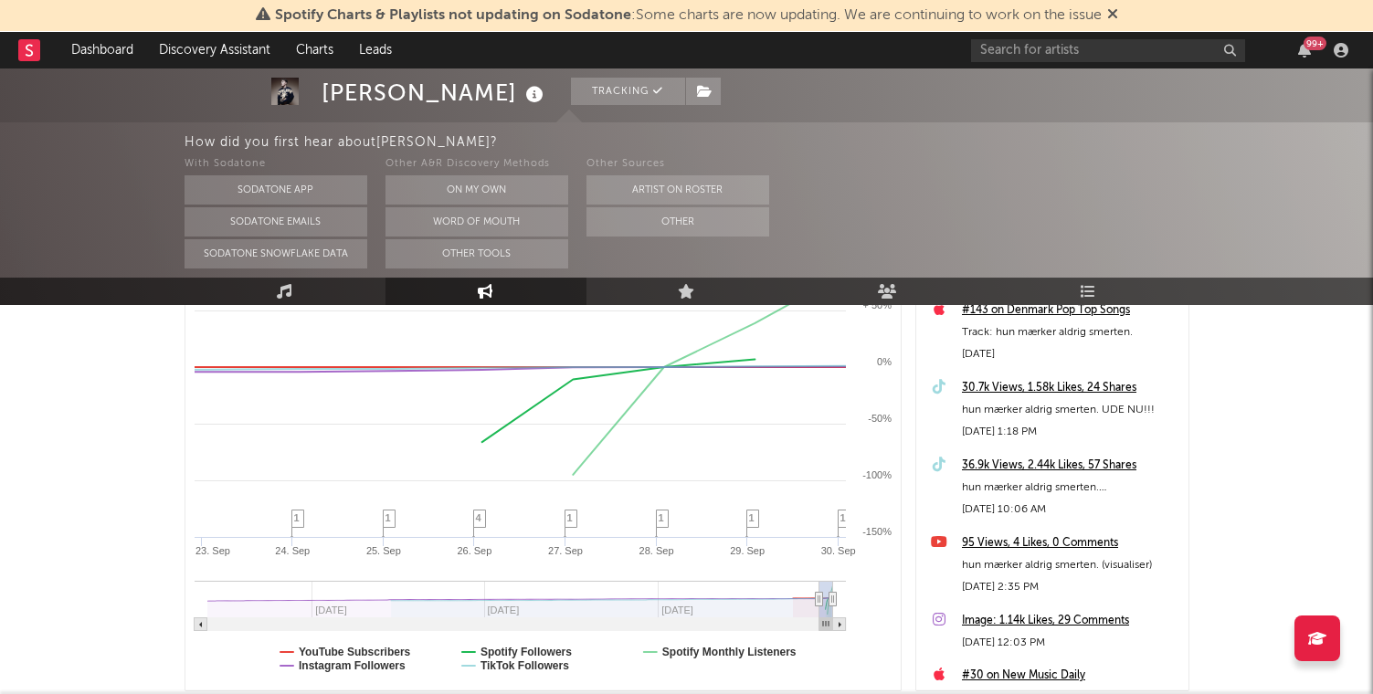
type input "[DATE]"
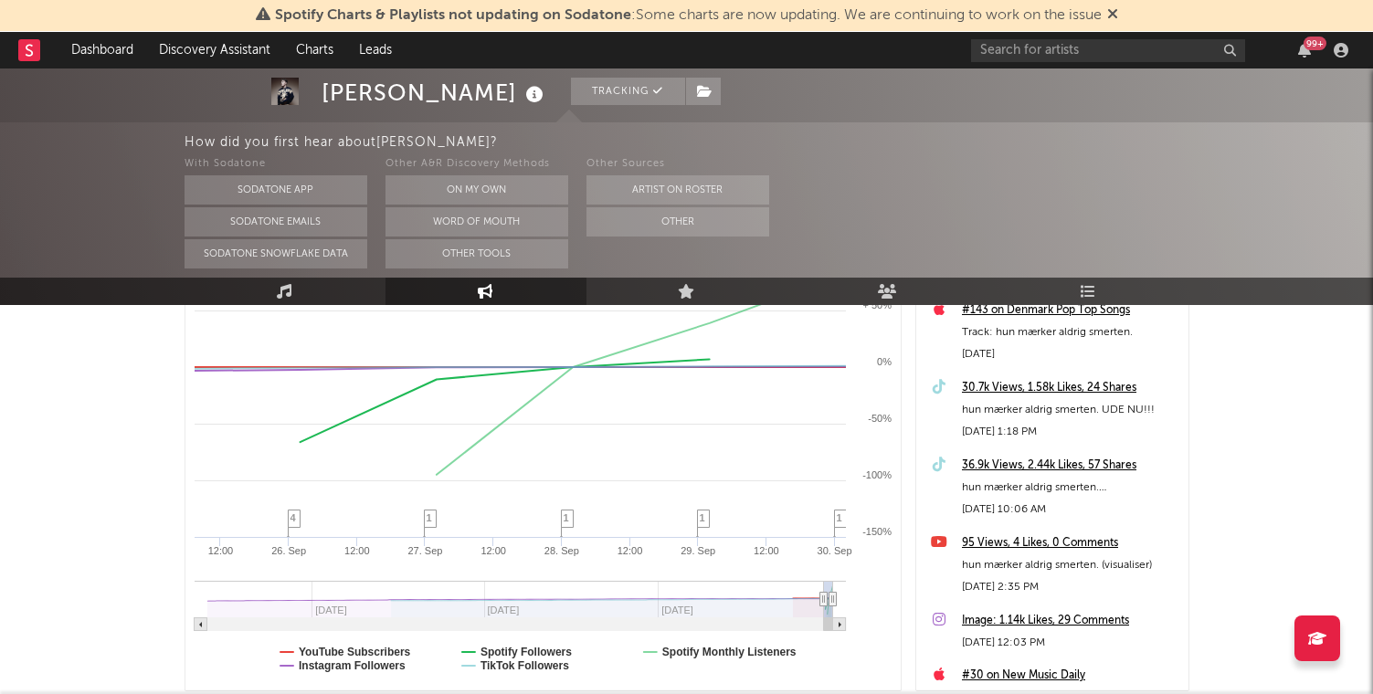
select select "1w"
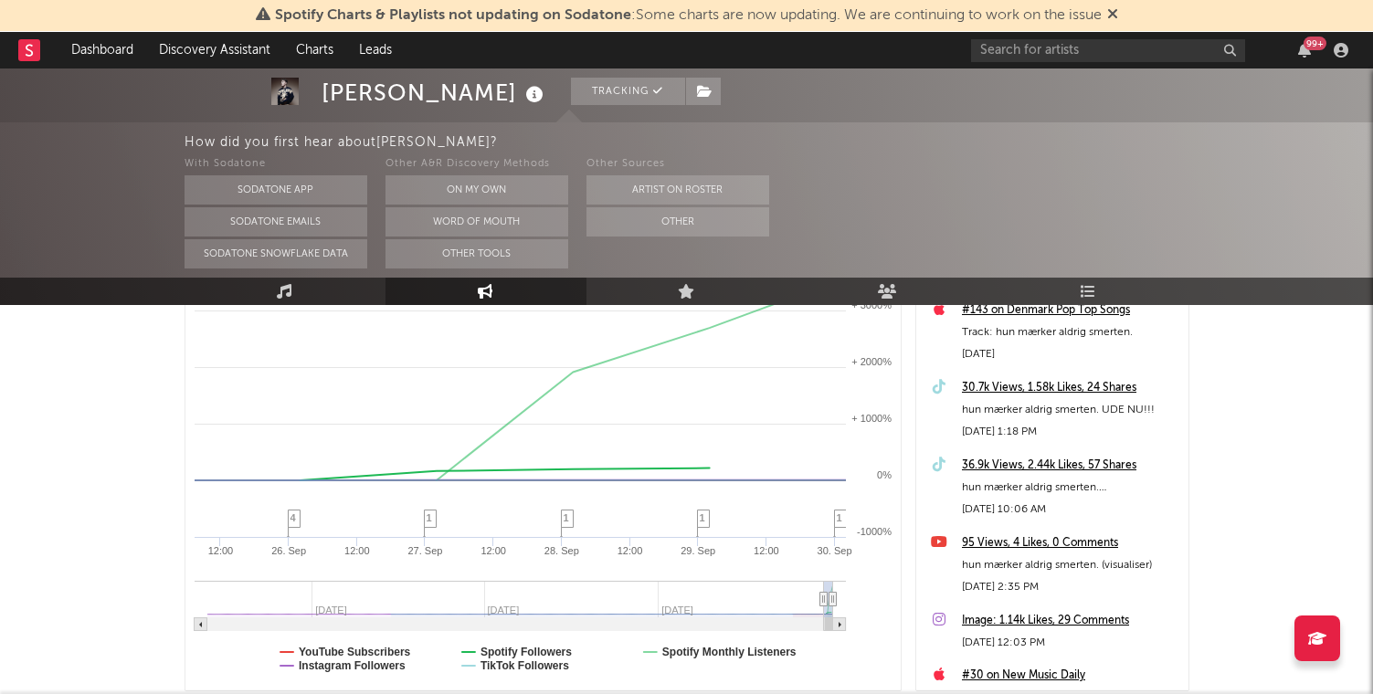
drag, startPoint x: 828, startPoint y: 600, endPoint x: 808, endPoint y: 599, distance: 20.1
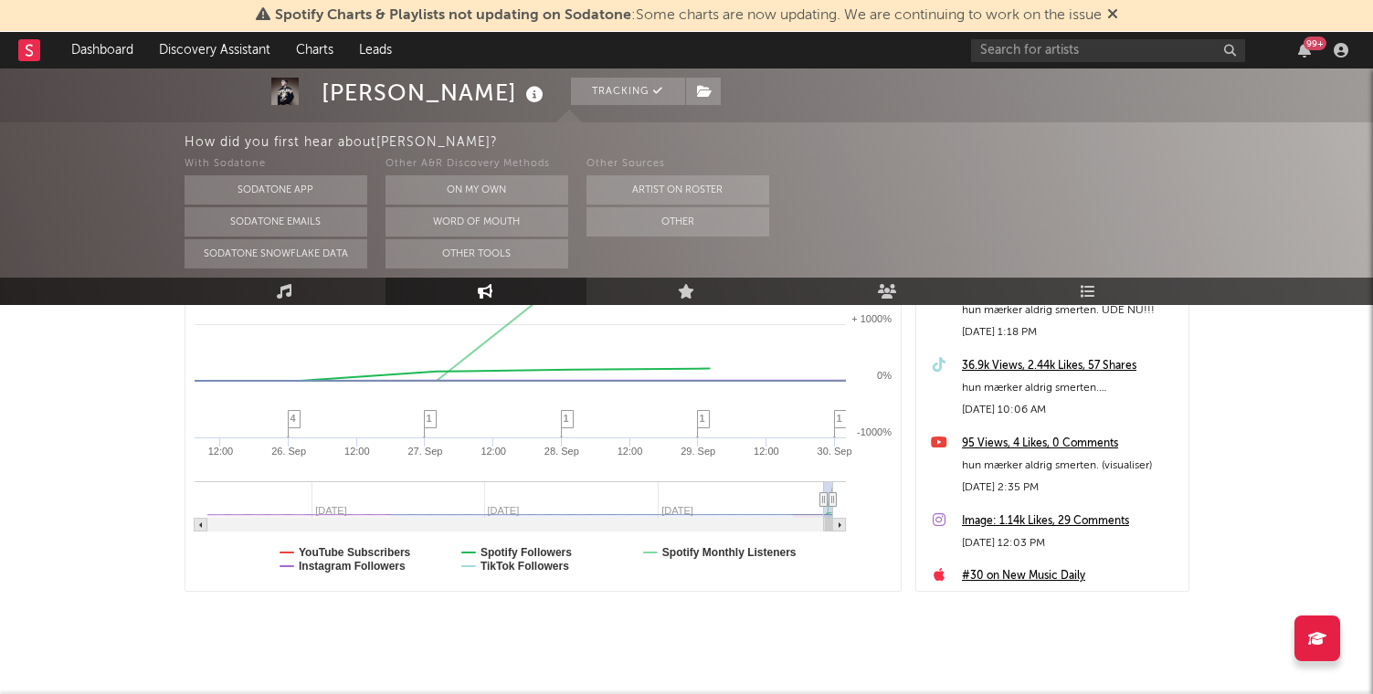
scroll to position [0, 0]
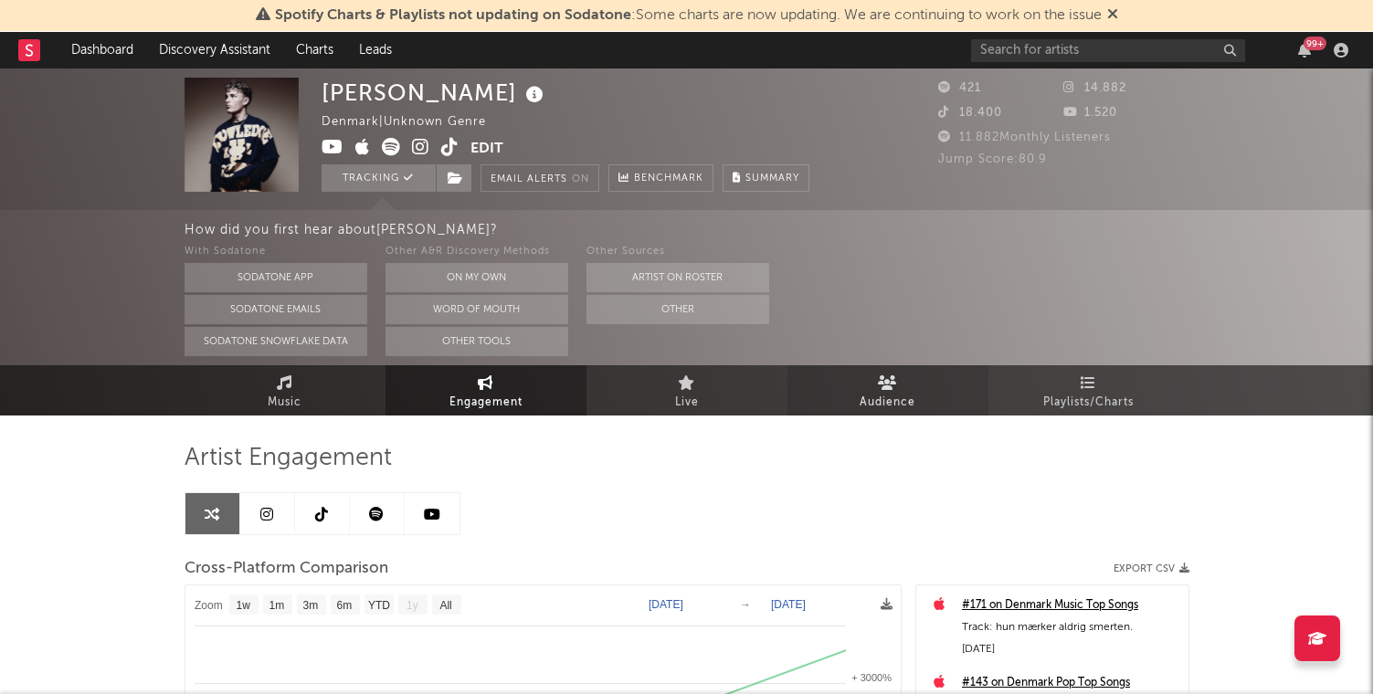
click at [879, 386] on icon at bounding box center [887, 382] width 19 height 15
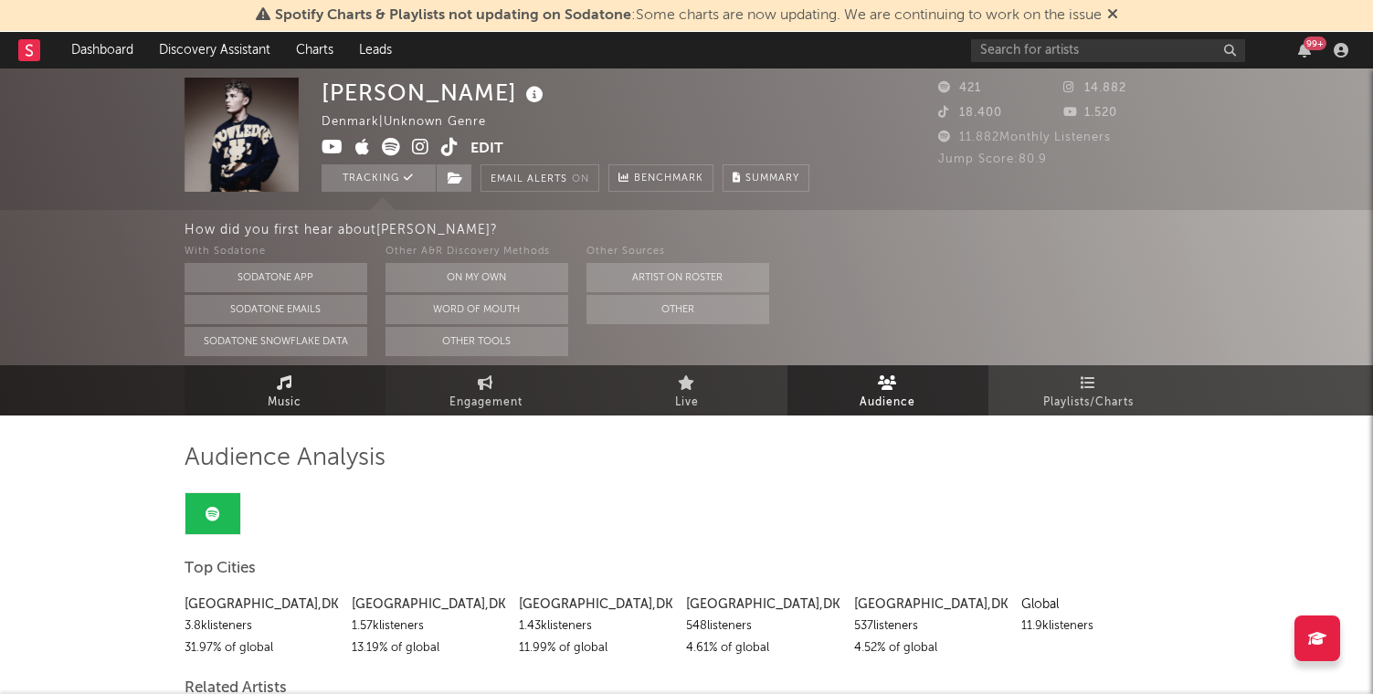
click at [270, 379] on link "Music" at bounding box center [284, 390] width 201 height 50
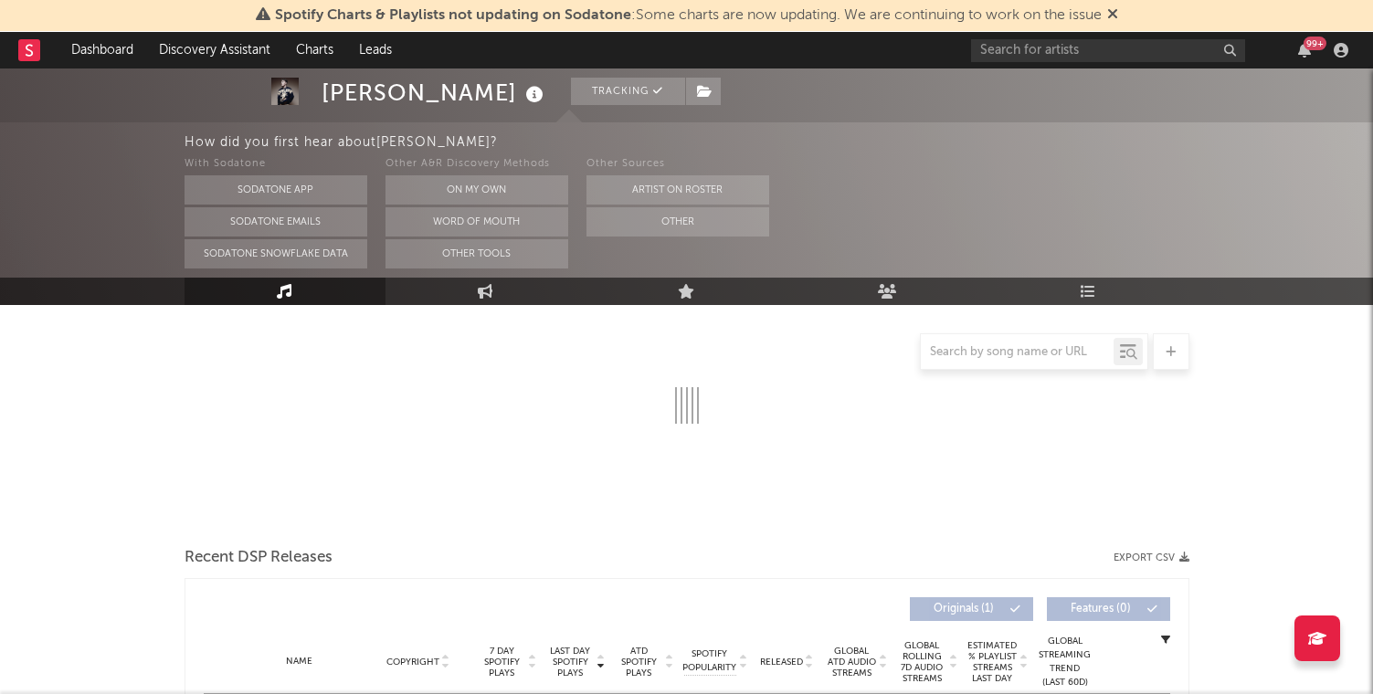
select select "1w"
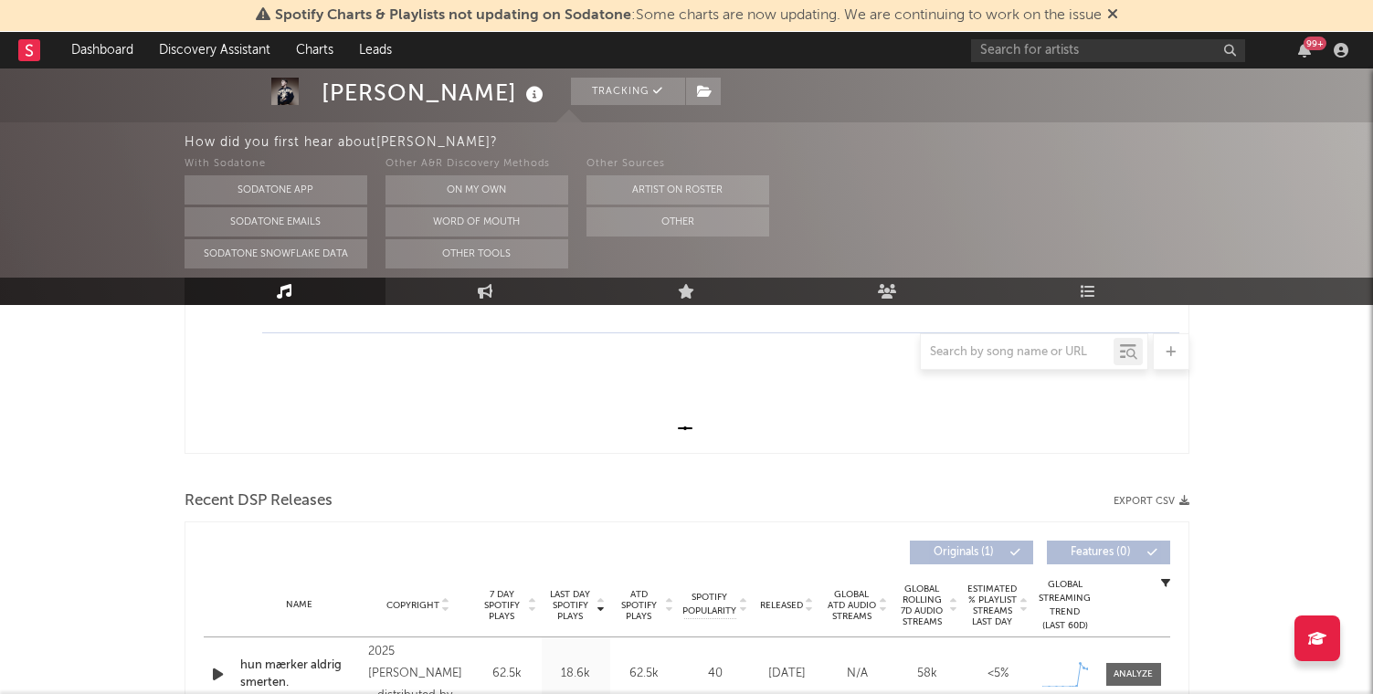
scroll to position [478, 0]
